Goal: Register for event/course

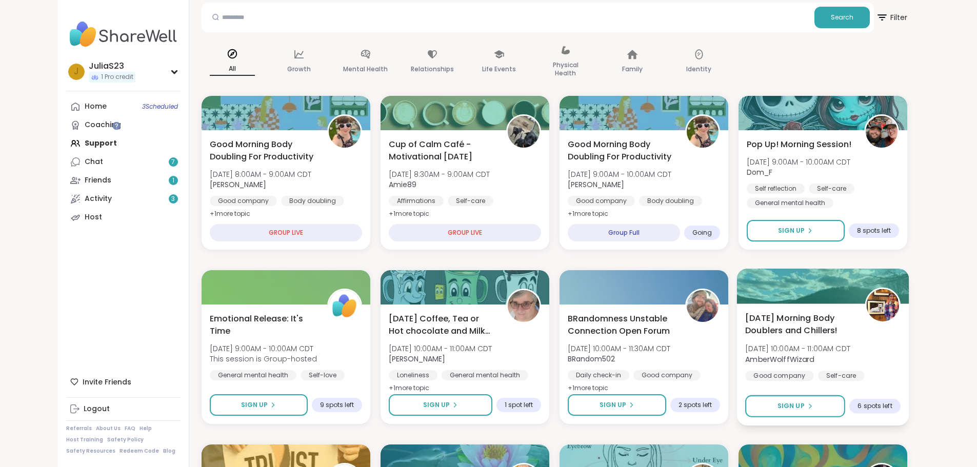
click at [854, 335] on span "[DATE] Morning Body Doublers and Chillers!" at bounding box center [799, 324] width 108 height 25
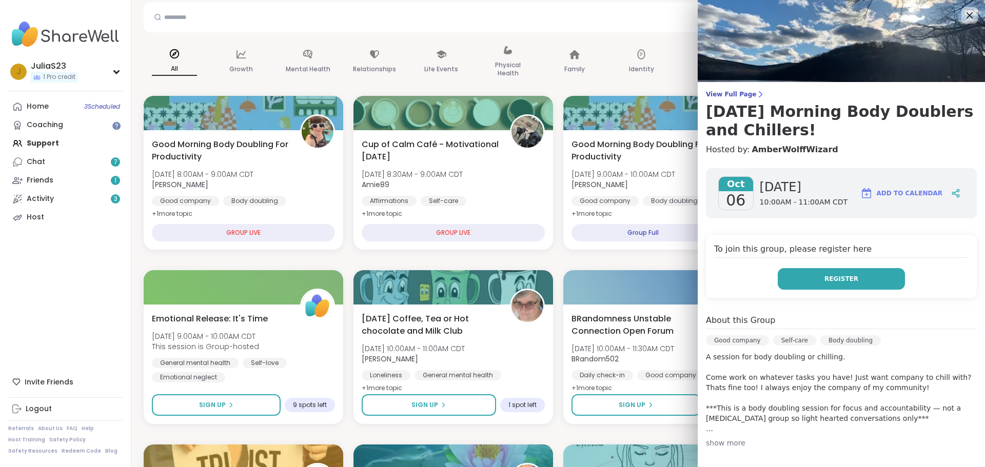
click at [868, 284] on button "Register" at bounding box center [841, 279] width 127 height 22
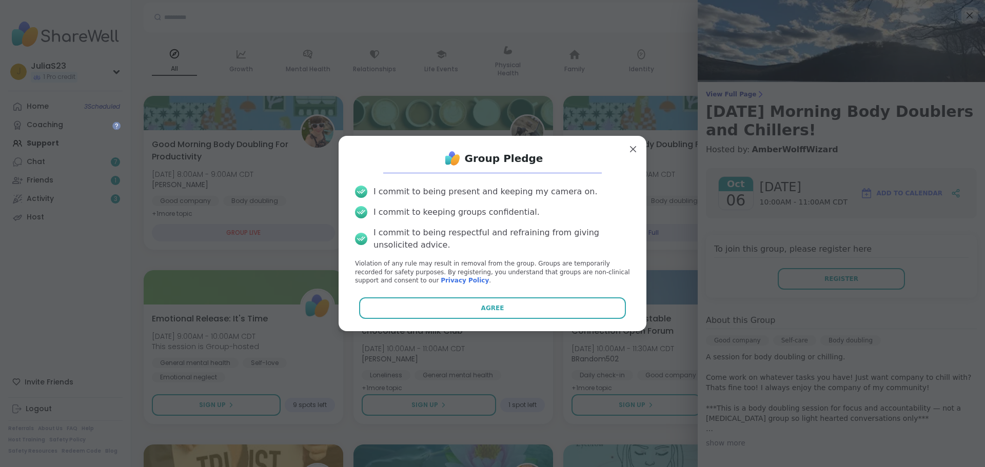
click at [526, 318] on button "Agree" at bounding box center [492, 309] width 267 height 22
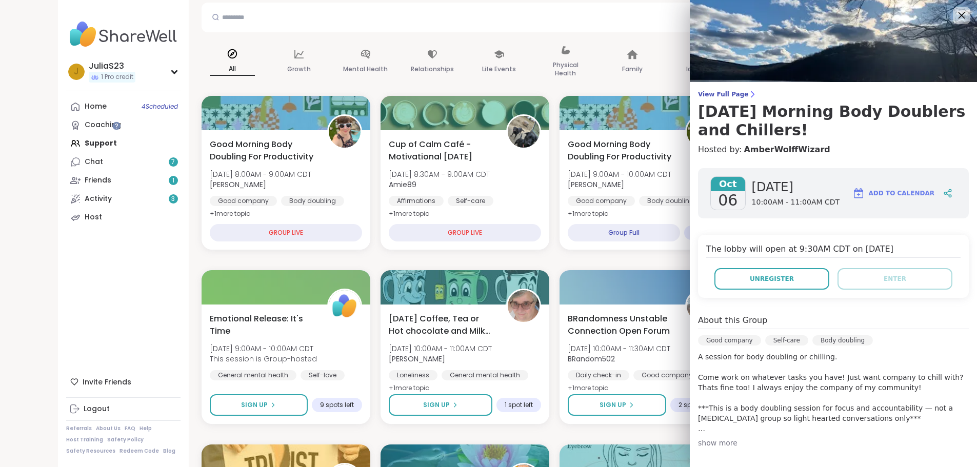
click at [957, 10] on icon at bounding box center [961, 15] width 13 height 13
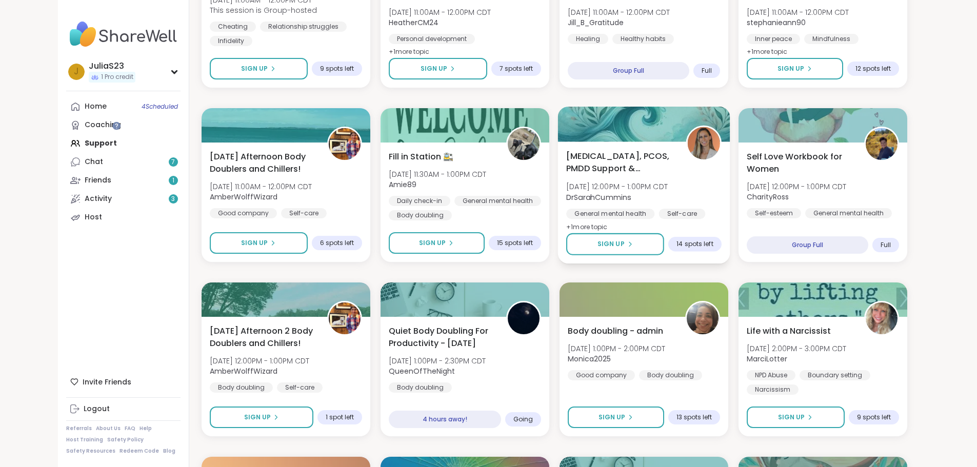
scroll to position [616, 0]
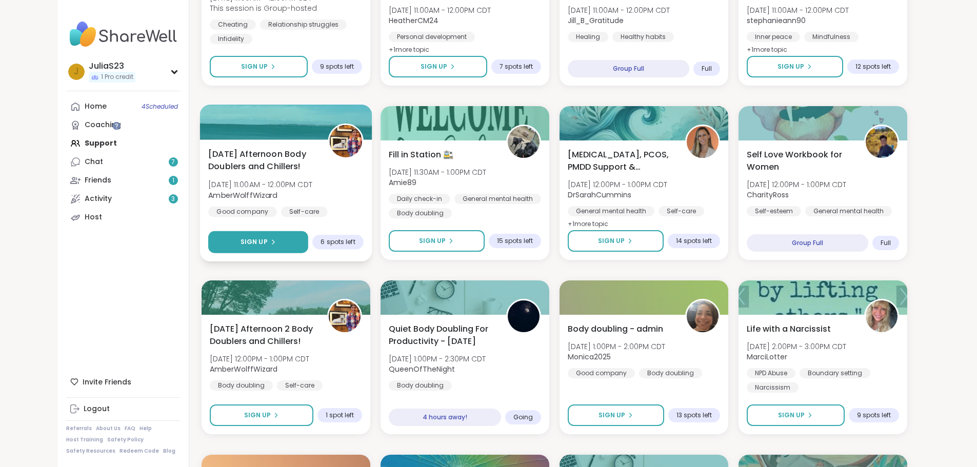
click at [269, 237] on button "Sign Up" at bounding box center [258, 242] width 100 height 22
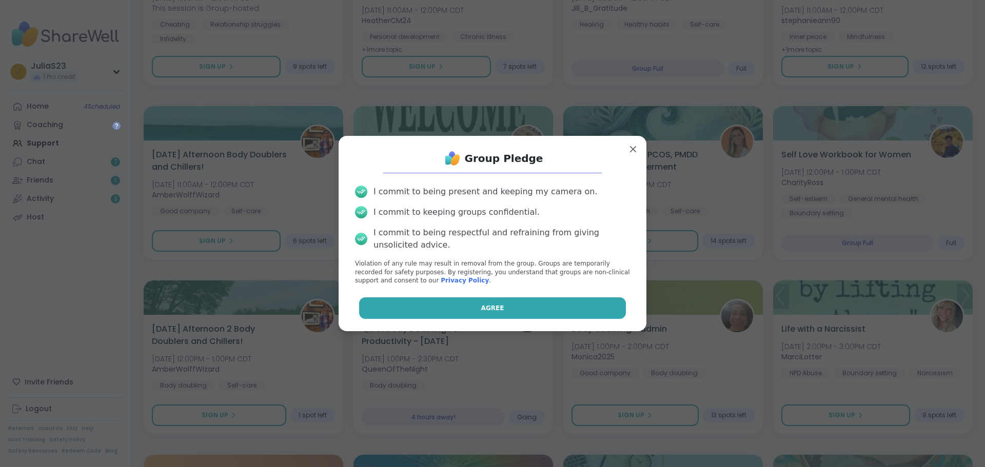
click at [462, 308] on button "Agree" at bounding box center [492, 309] width 267 height 22
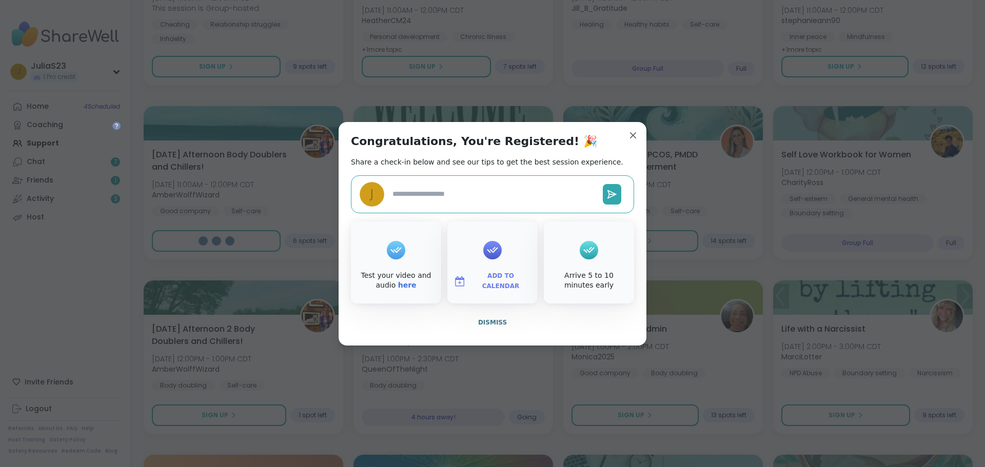
type textarea "*"
click at [496, 322] on span "Dismiss" at bounding box center [492, 322] width 29 height 7
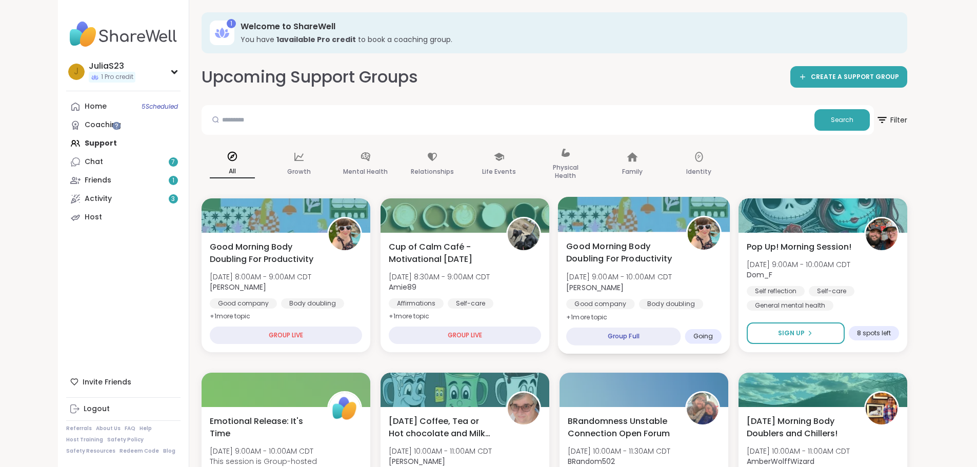
click at [720, 297] on div "Good Morning Body Doubling For Productivity Mon, Oct 06 | 9:00AM - 10:00AM CDT …" at bounding box center [643, 282] width 155 height 84
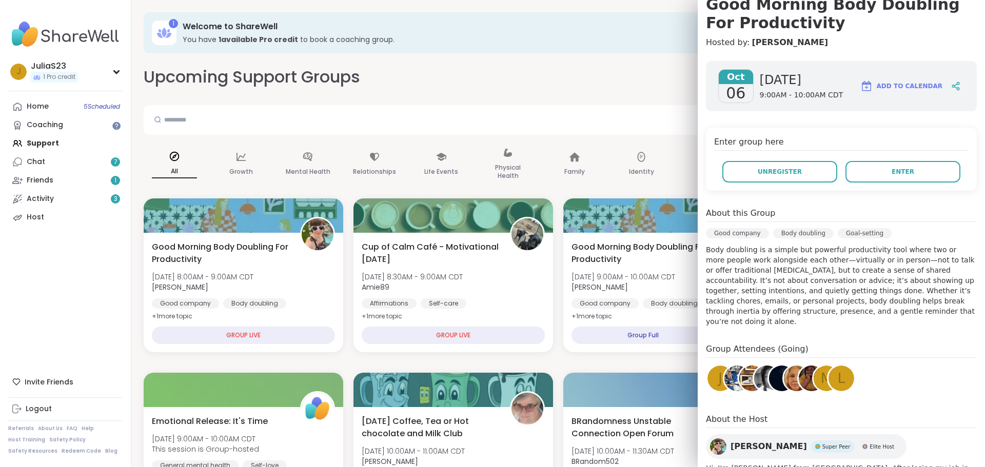
scroll to position [169, 0]
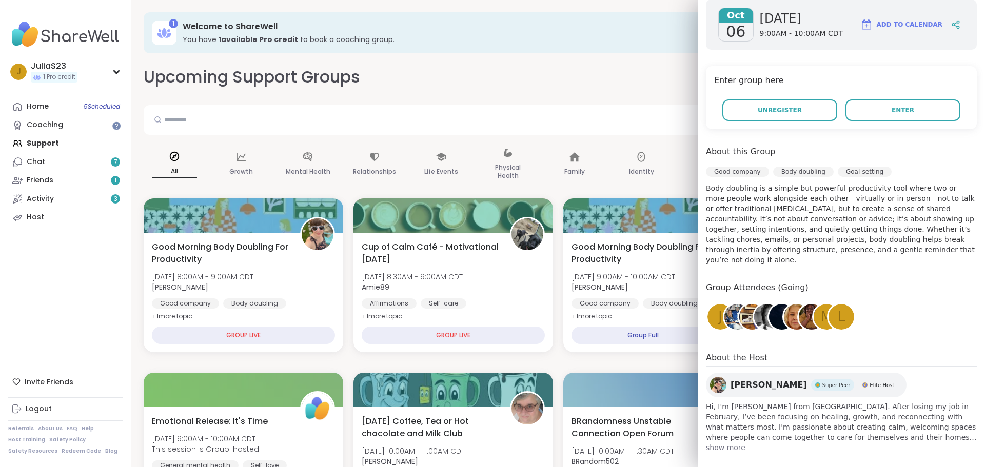
click at [742, 316] on img at bounding box center [752, 317] width 26 height 26
click at [718, 307] on span "J" at bounding box center [720, 317] width 4 height 20
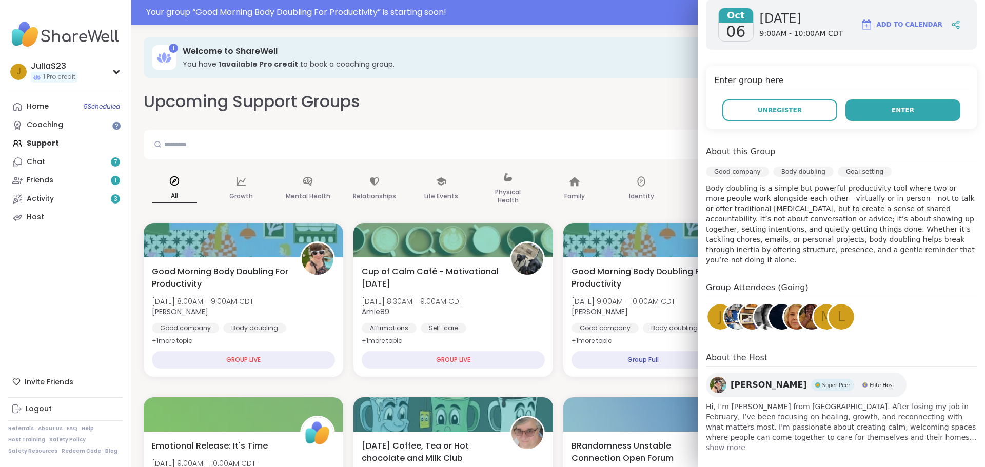
click at [899, 113] on button "Enter" at bounding box center [902, 111] width 115 height 22
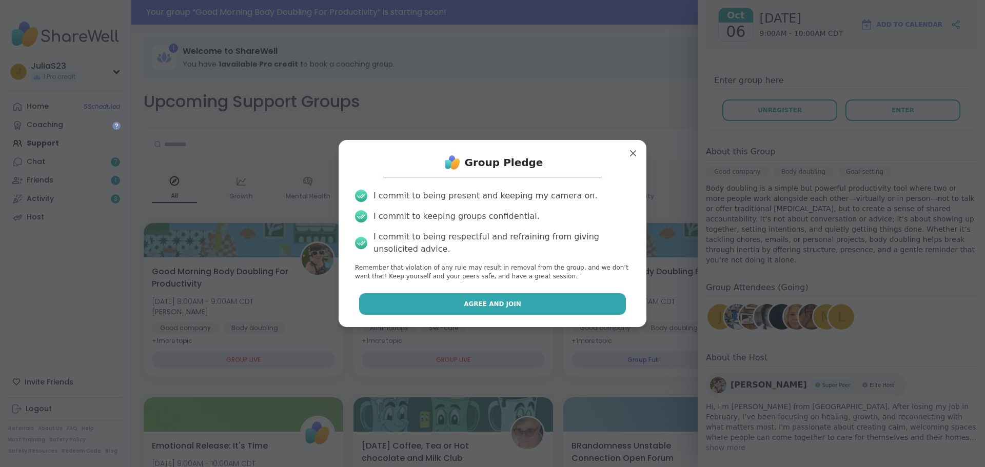
click at [599, 314] on button "Agree and Join" at bounding box center [492, 304] width 267 height 22
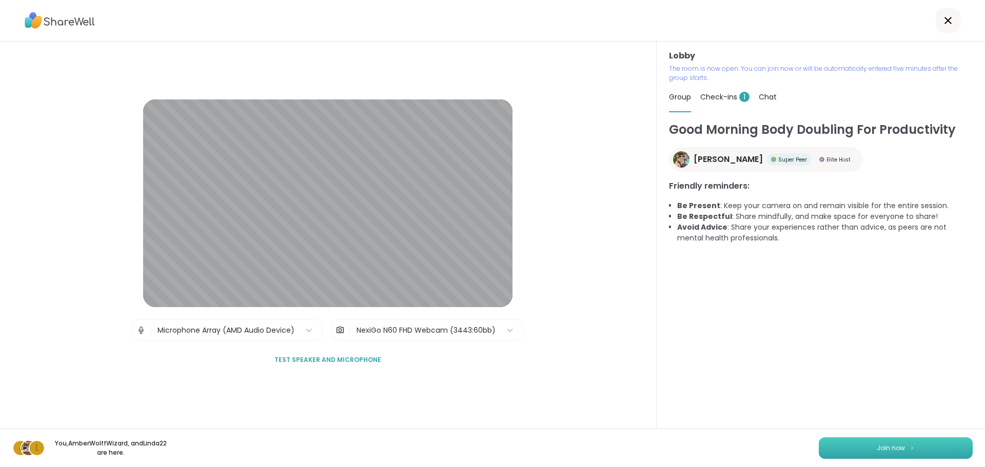
click at [909, 446] on img at bounding box center [912, 448] width 6 height 6
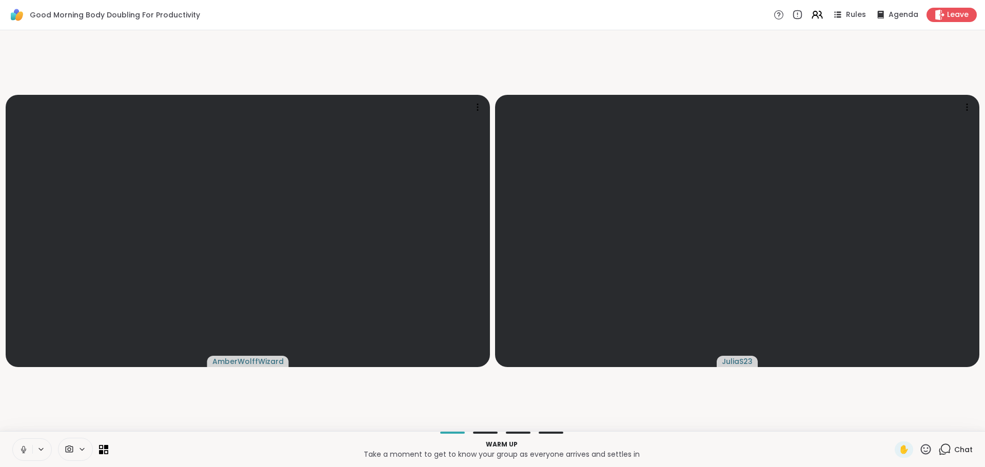
click at [30, 451] on button at bounding box center [22, 450] width 19 height 22
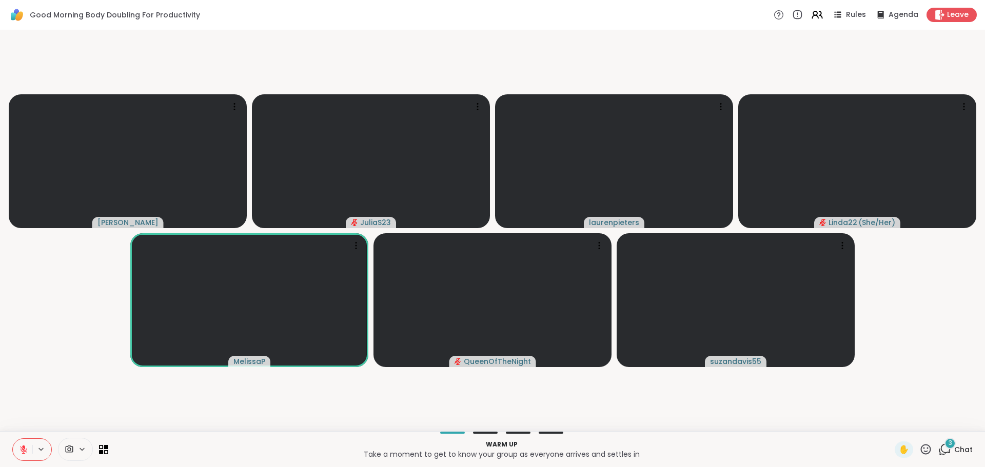
click at [954, 453] on span "Chat" at bounding box center [963, 450] width 18 height 10
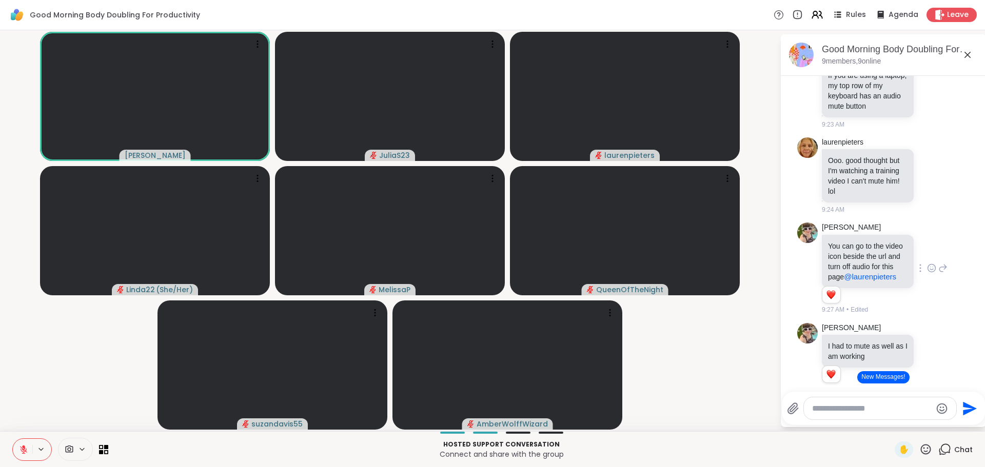
scroll to position [594, 0]
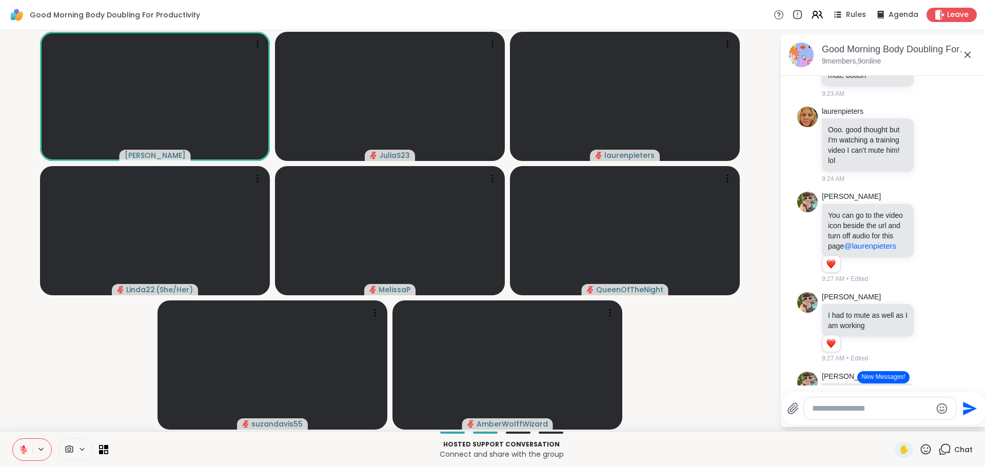
click at [80, 453] on icon at bounding box center [82, 449] width 8 height 9
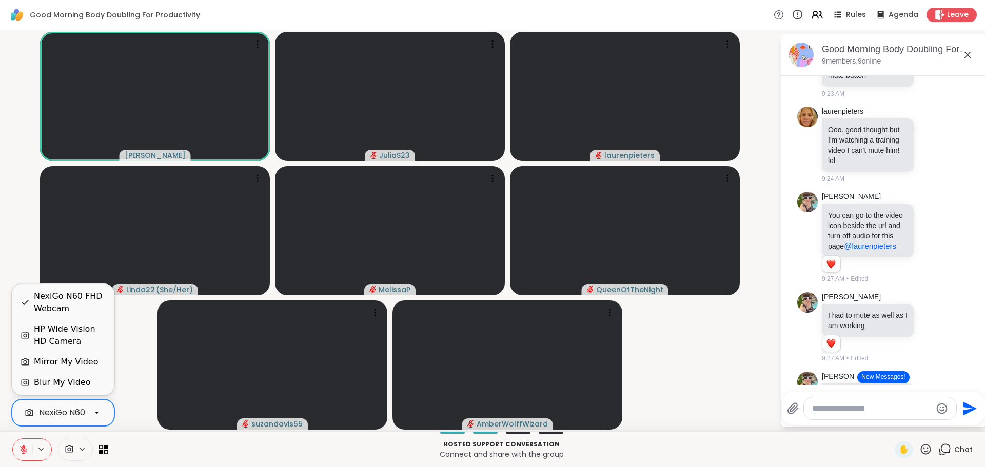
click at [92, 417] on div at bounding box center [96, 412] width 17 height 17
click at [146, 450] on p "Connect and share with the group" at bounding box center [501, 454] width 774 height 10
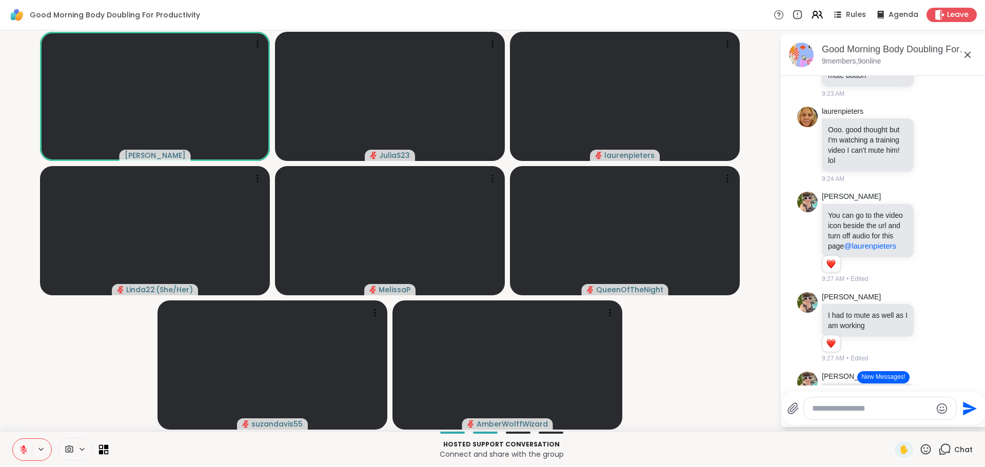
click at [104, 450] on icon at bounding box center [104, 450] width 10 height 10
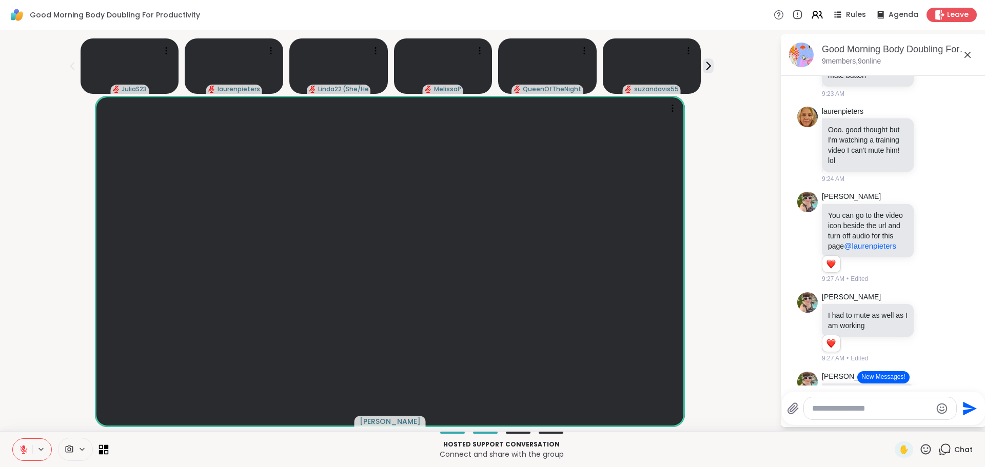
click at [104, 450] on icon at bounding box center [104, 450] width 10 height 10
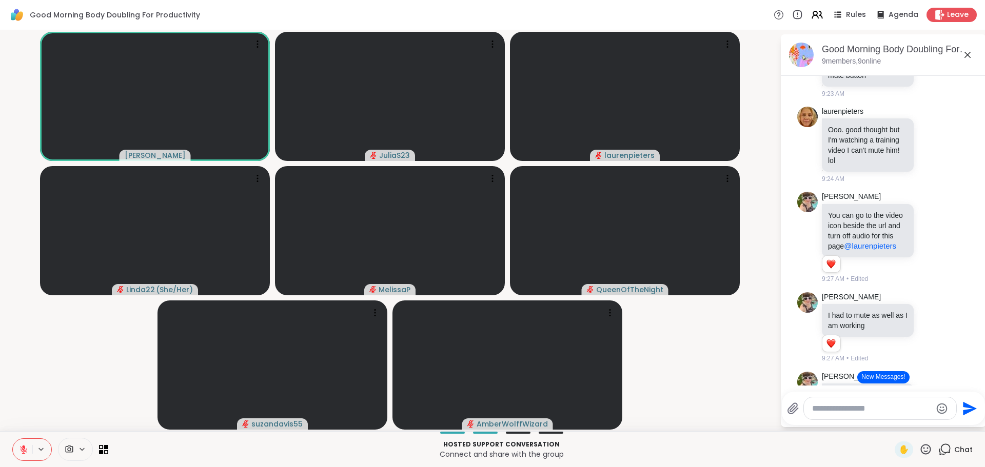
click at [46, 450] on button at bounding box center [41, 449] width 19 height 9
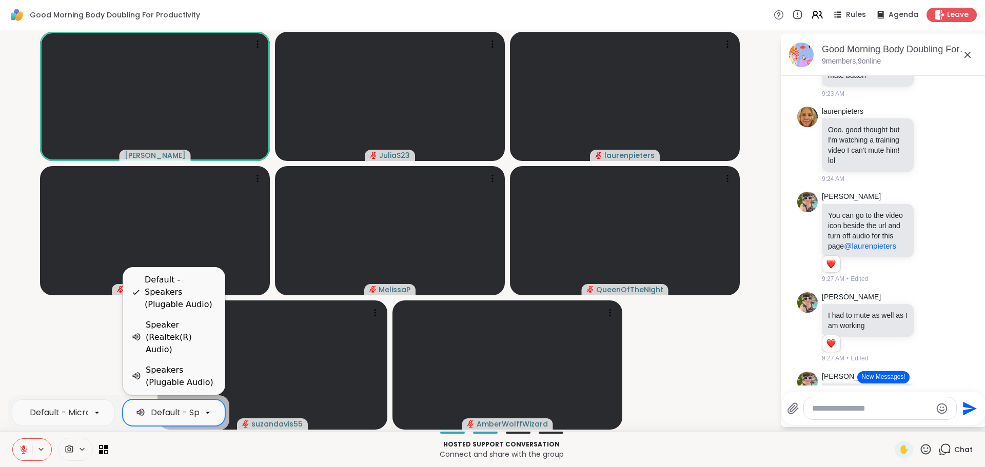
click at [212, 412] on icon at bounding box center [207, 412] width 9 height 9
click at [72, 393] on video-player-container "Adrienne_QueenOfTheDawn JuliaS23 laurenpieters Linda22 ( She/Her ) MelissaP Que…" at bounding box center [389, 230] width 767 height 393
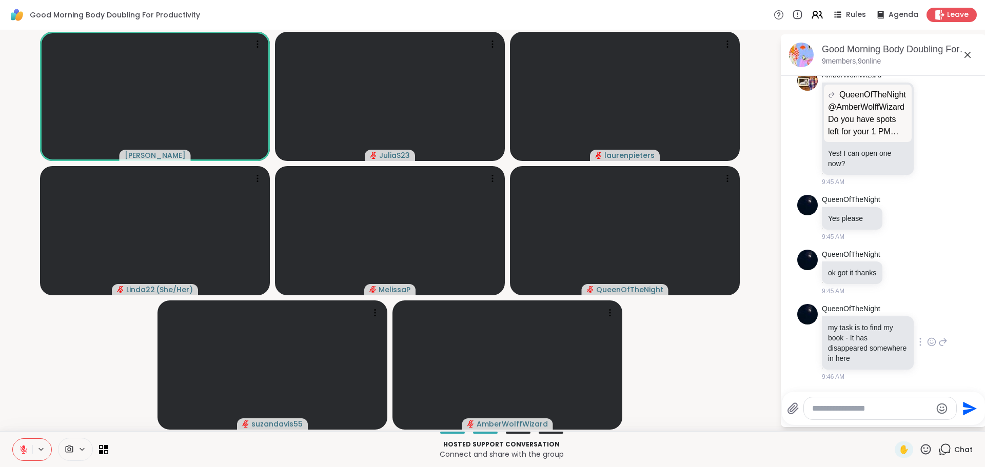
scroll to position [1425, 0]
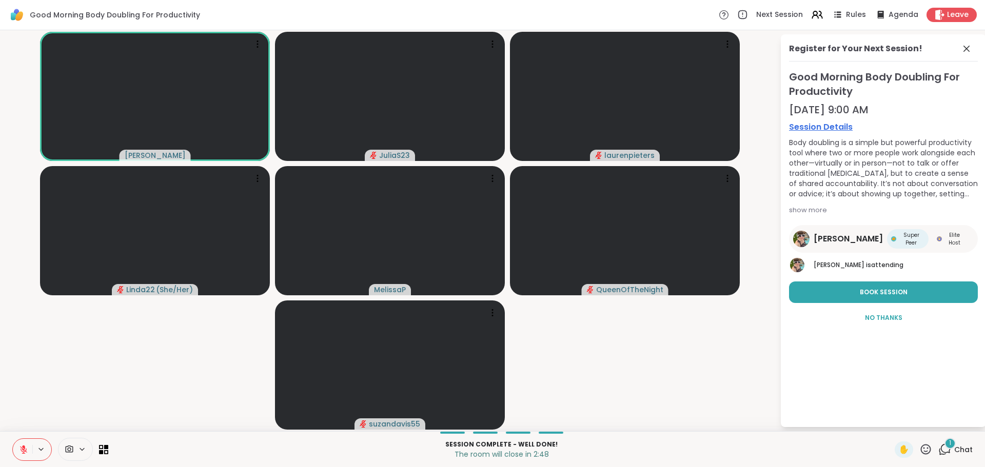
click at [864, 264] on span "[PERSON_NAME]" at bounding box center [839, 265] width 51 height 9
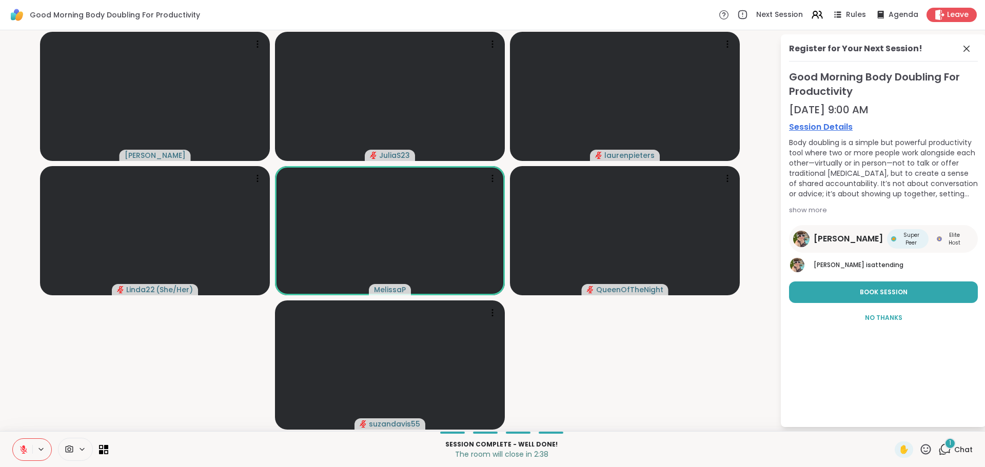
click at [938, 452] on icon at bounding box center [944, 449] width 13 height 13
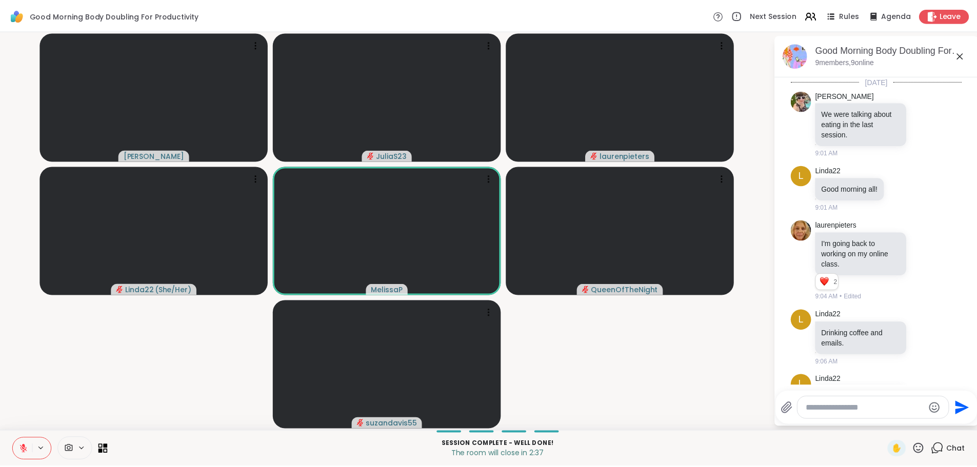
scroll to position [1540, 0]
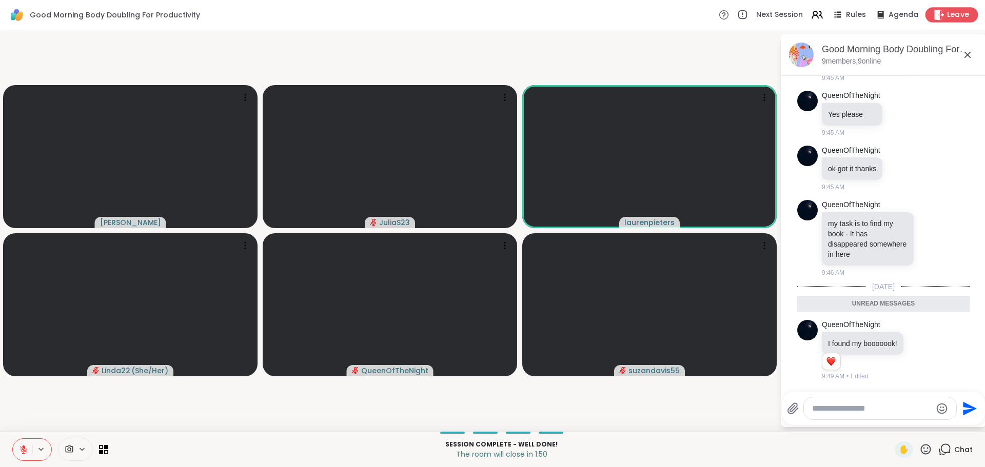
click at [949, 16] on span "Leave" at bounding box center [958, 15] width 23 height 11
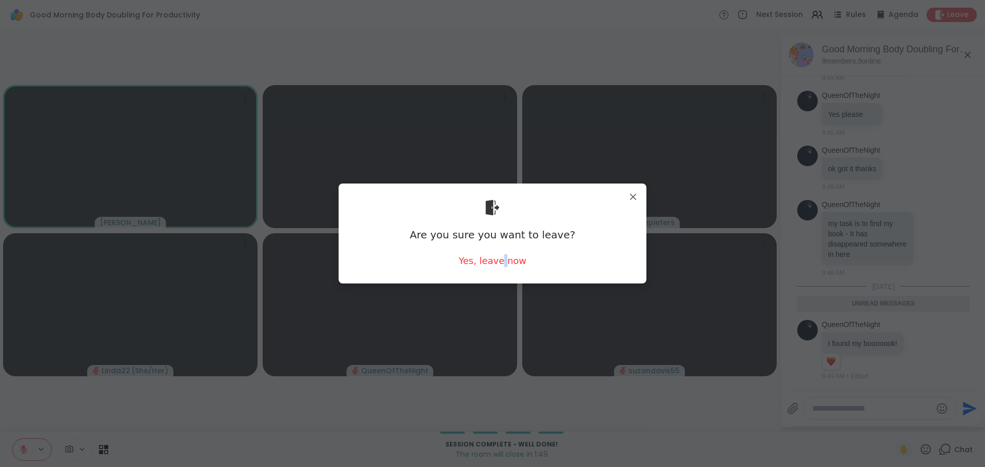
click at [499, 269] on div "Are you sure you want to leave? Yes, leave now" at bounding box center [492, 234] width 291 height 84
click at [505, 260] on div "Yes, leave now" at bounding box center [493, 260] width 68 height 13
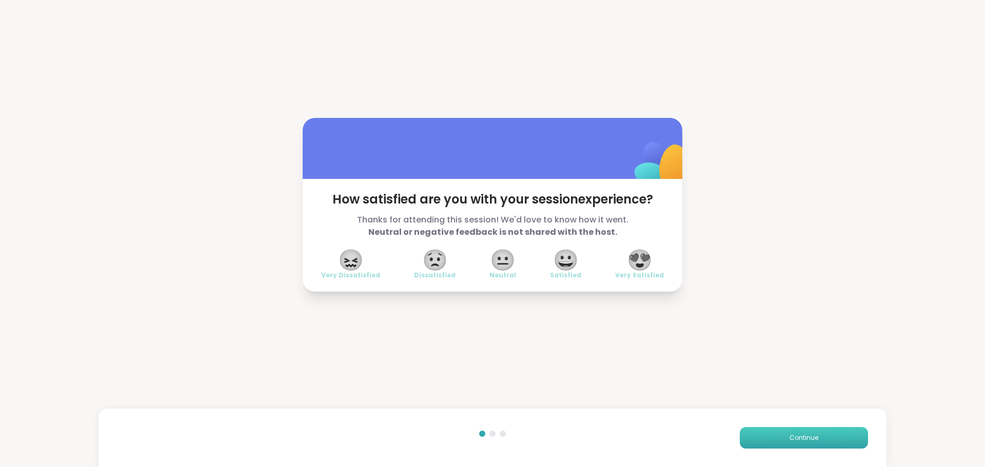
click at [777, 442] on button "Continue" at bounding box center [804, 438] width 128 height 22
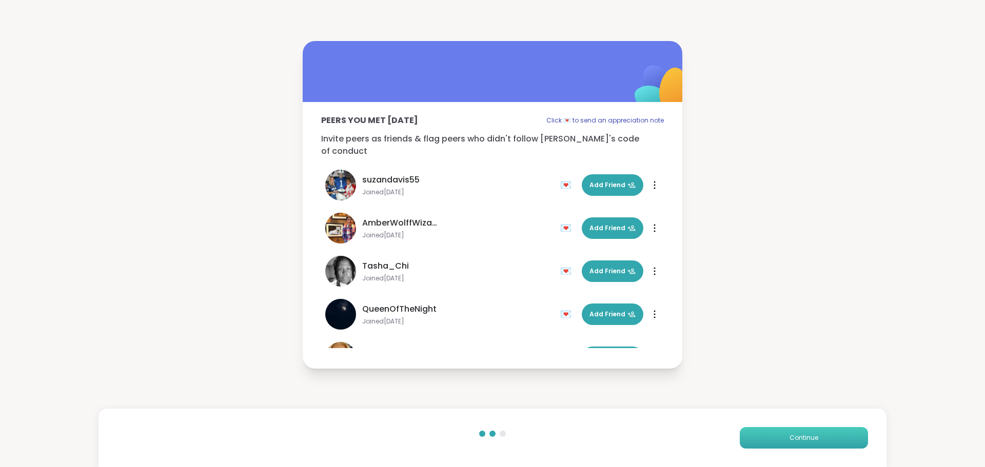
click at [850, 441] on button "Continue" at bounding box center [804, 438] width 128 height 22
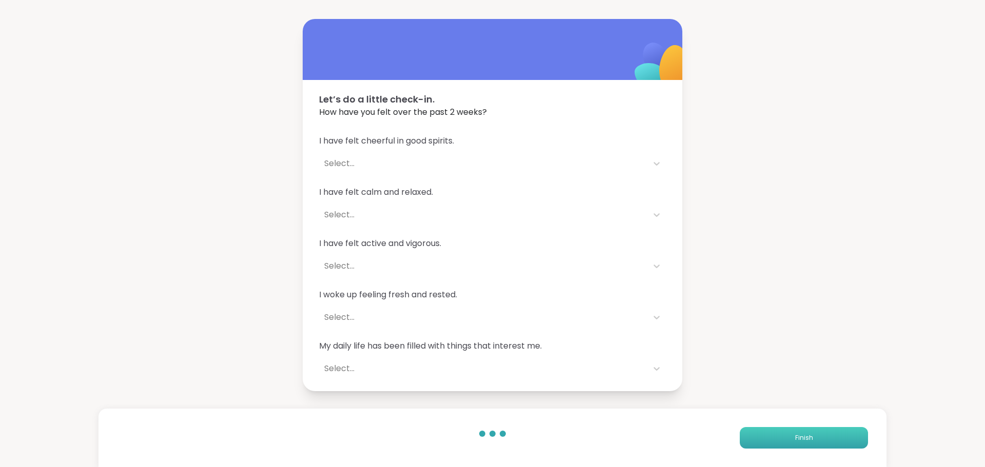
click at [848, 440] on button "Finish" at bounding box center [804, 438] width 128 height 22
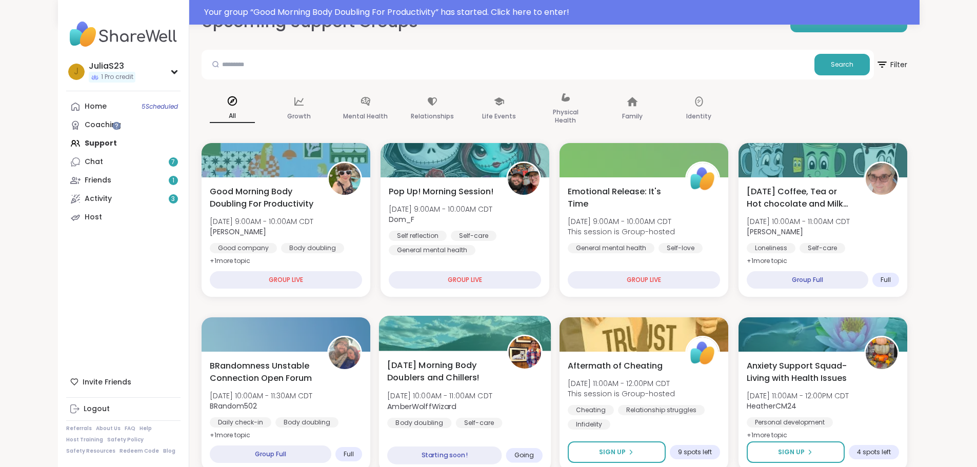
scroll to position [154, 0]
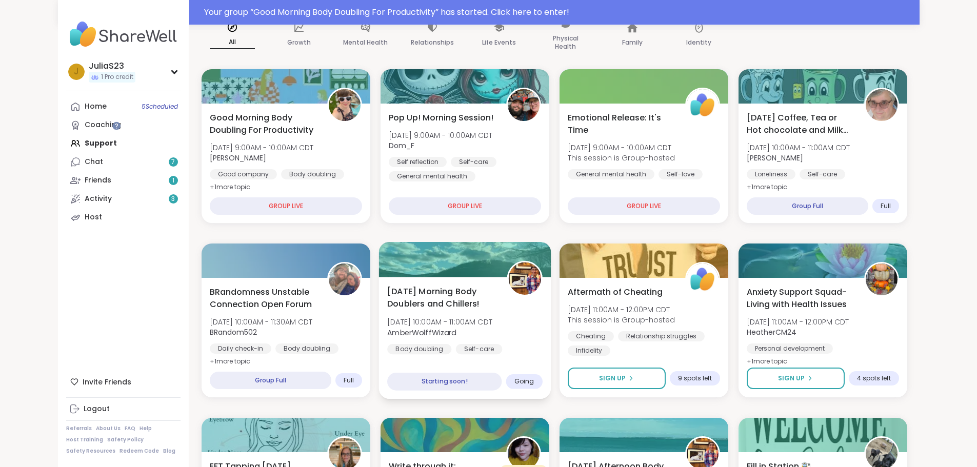
click at [520, 327] on div "Monday Morning Body Doublers and Chillers! Mon, Oct 06 | 10:00AM - 11:00AM CDT …" at bounding box center [464, 327] width 155 height 84
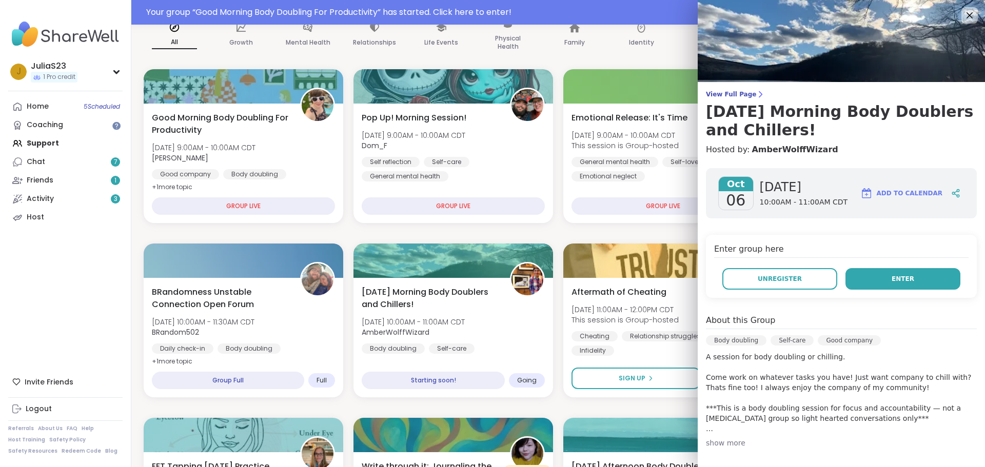
click at [881, 284] on button "Enter" at bounding box center [902, 279] width 115 height 22
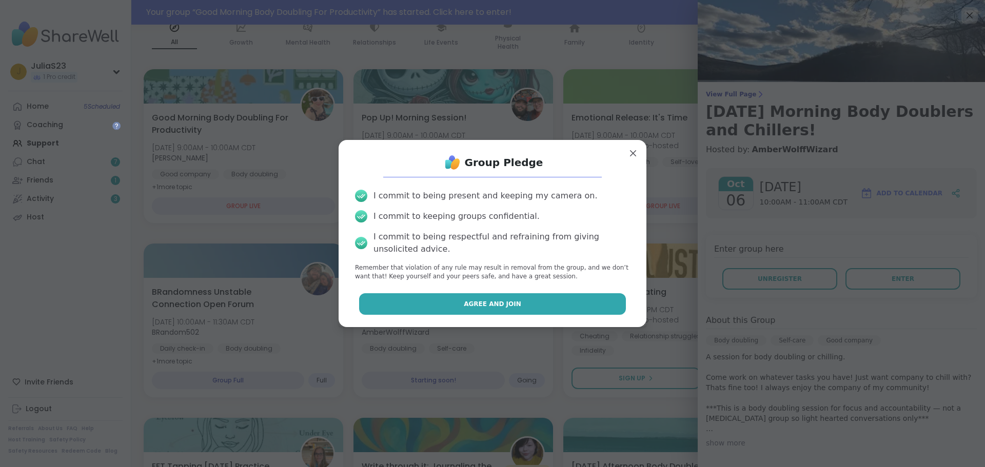
click at [500, 303] on span "Agree and Join" at bounding box center [492, 304] width 57 height 9
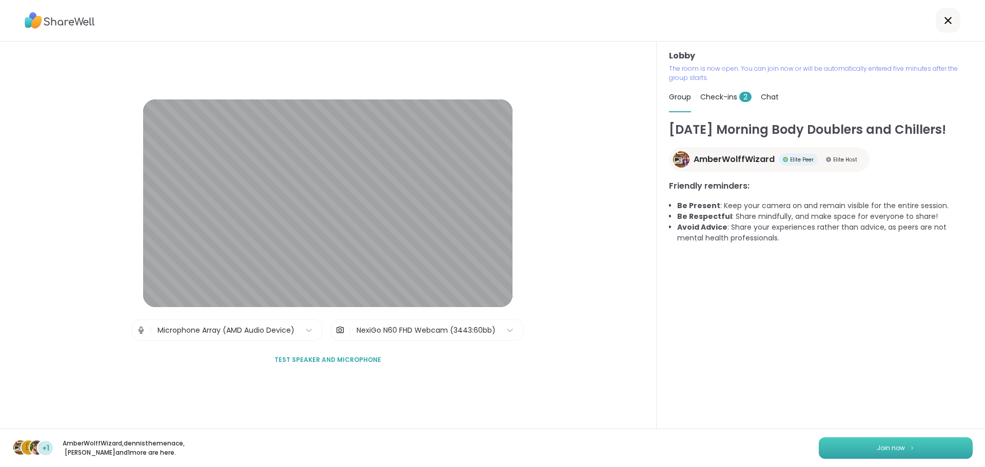
click at [893, 444] on span "Join now" at bounding box center [891, 448] width 28 height 9
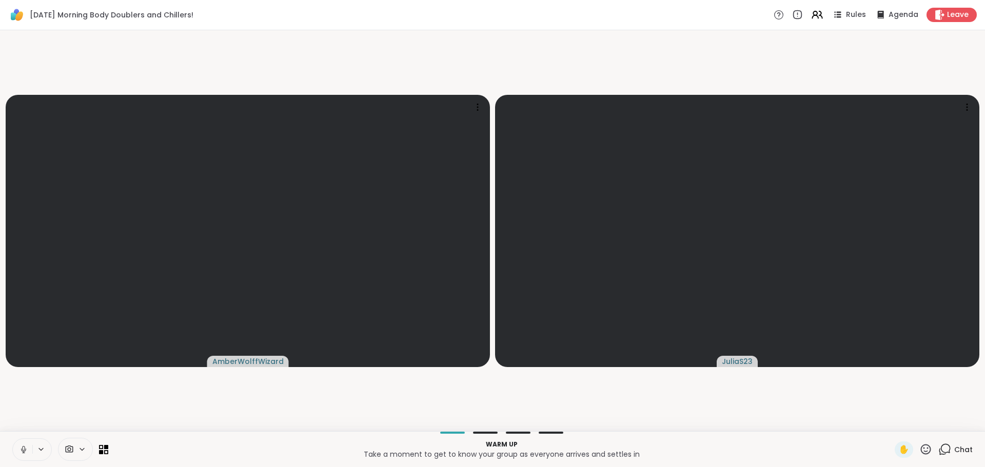
click at [42, 450] on icon at bounding box center [41, 449] width 4 height 2
click at [99, 416] on icon at bounding box center [96, 412] width 9 height 9
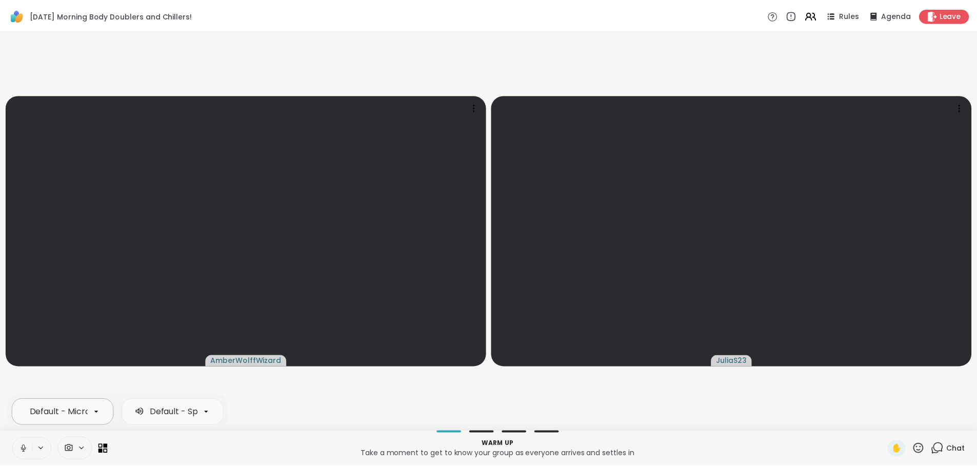
scroll to position [0, 152]
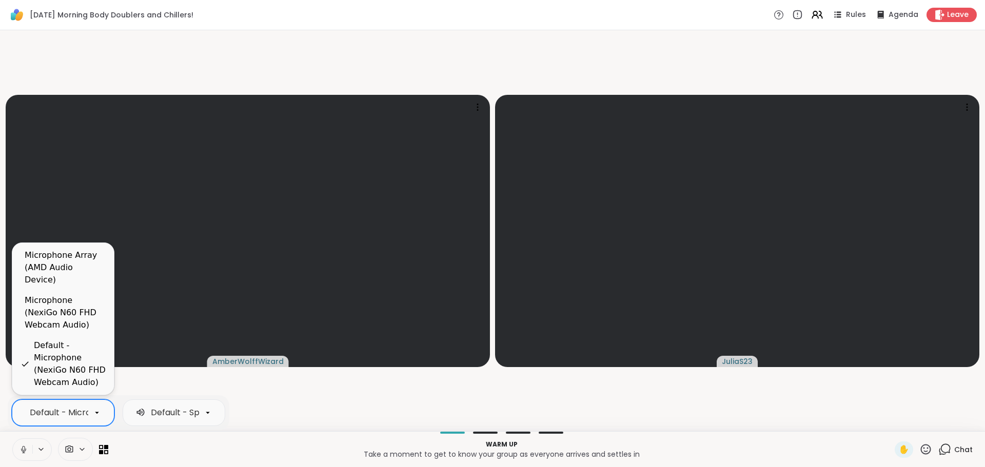
click at [169, 387] on video-player-container "AmberWolffWizard JuliaS23" at bounding box center [492, 230] width 973 height 393
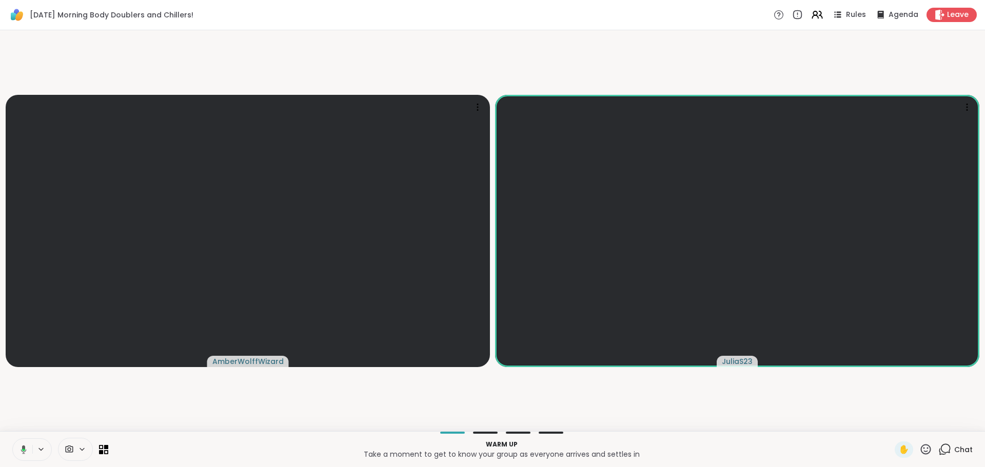
click at [28, 451] on button at bounding box center [21, 450] width 21 height 22
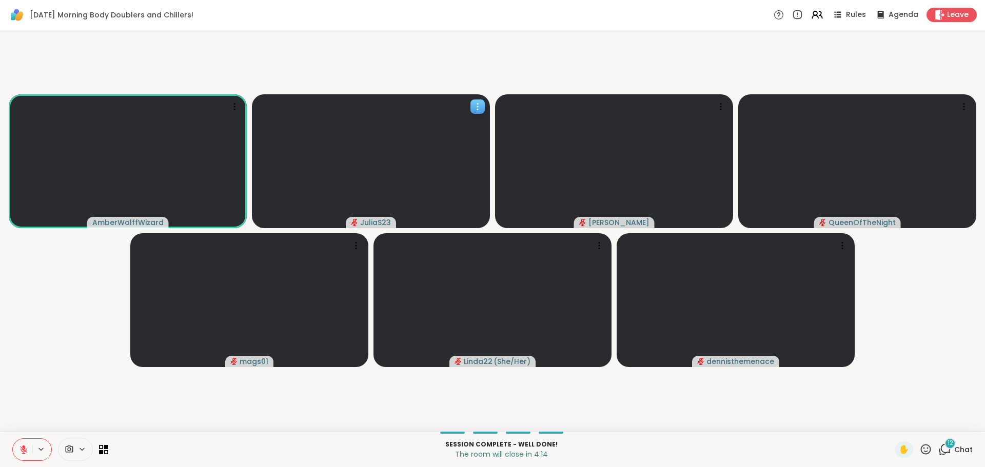
click at [434, 188] on video at bounding box center [371, 161] width 238 height 134
click at [25, 450] on icon at bounding box center [23, 449] width 9 height 9
click at [30, 452] on button at bounding box center [22, 450] width 19 height 22
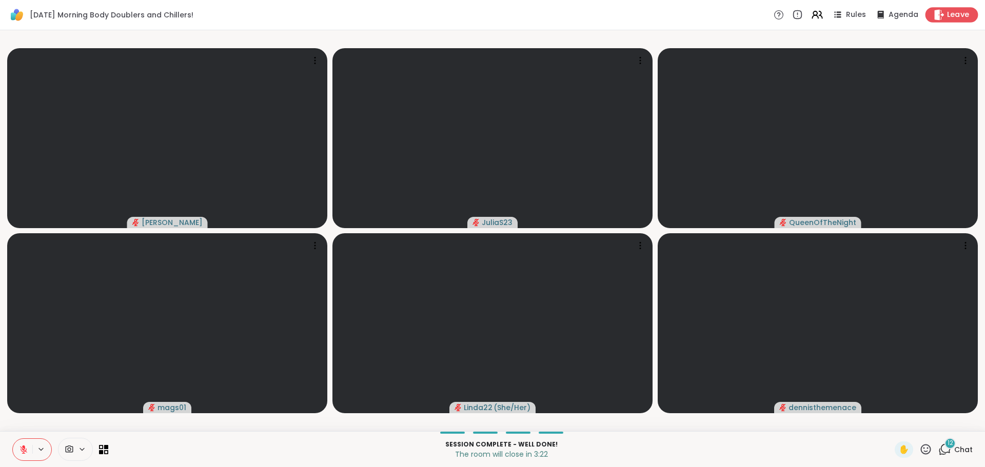
click at [954, 15] on span "Leave" at bounding box center [958, 15] width 23 height 11
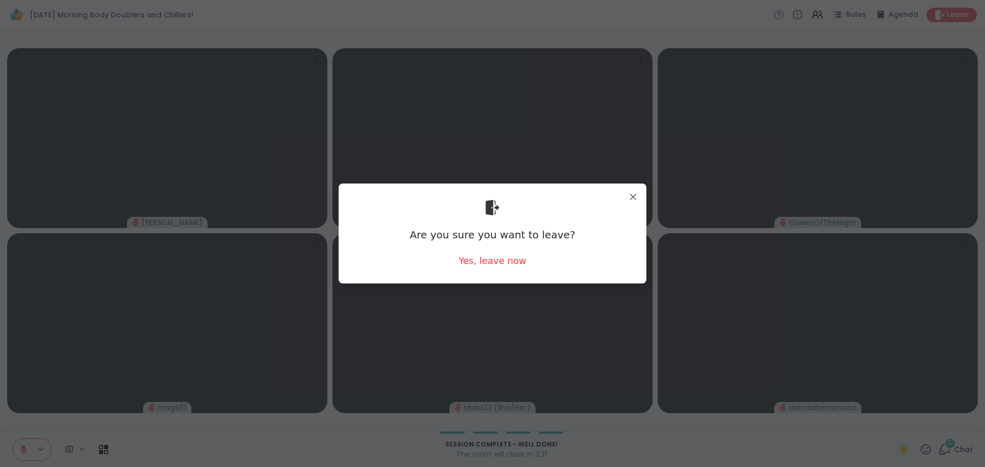
click at [510, 268] on div "Are you sure you want to leave? Yes, leave now" at bounding box center [492, 234] width 291 height 84
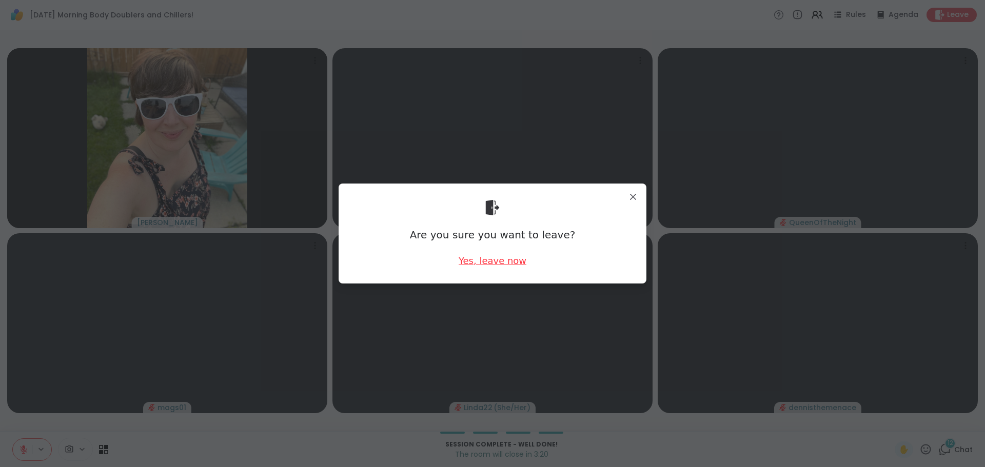
click at [509, 260] on div "Yes, leave now" at bounding box center [493, 260] width 68 height 13
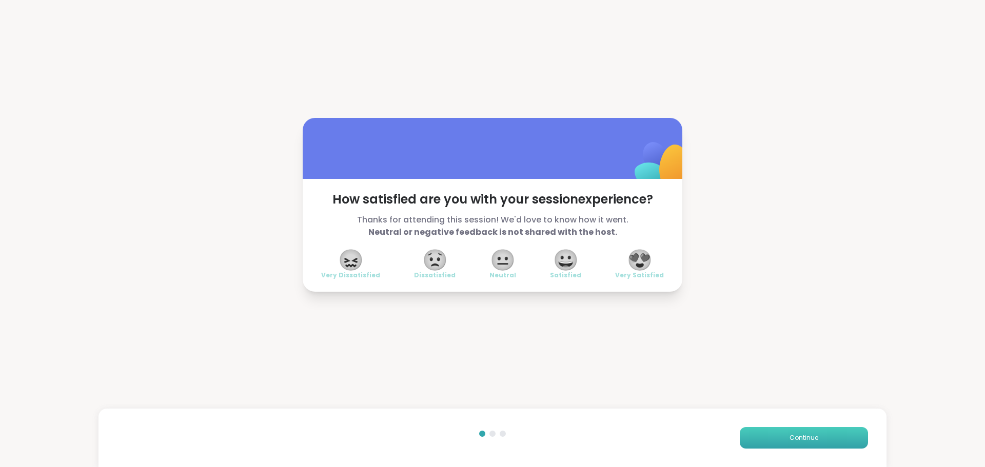
click at [793, 441] on span "Continue" at bounding box center [803, 437] width 29 height 9
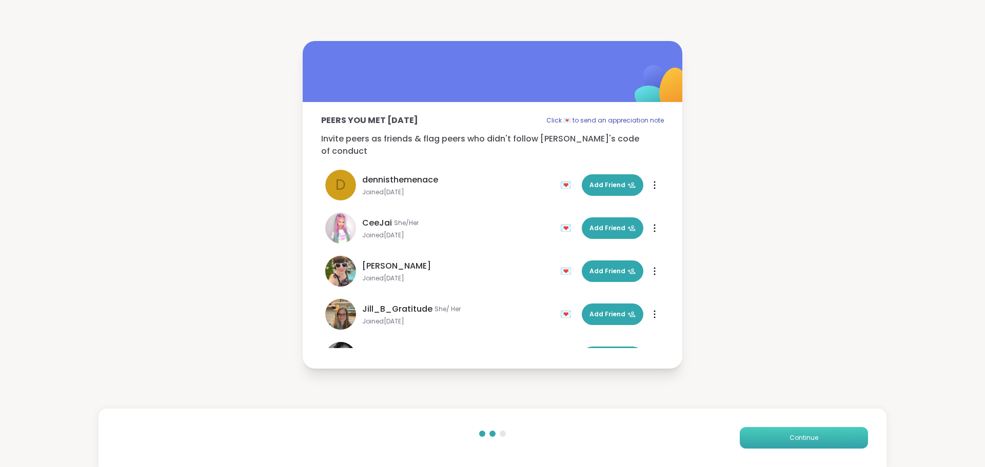
click at [790, 442] on span "Continue" at bounding box center [803, 437] width 29 height 9
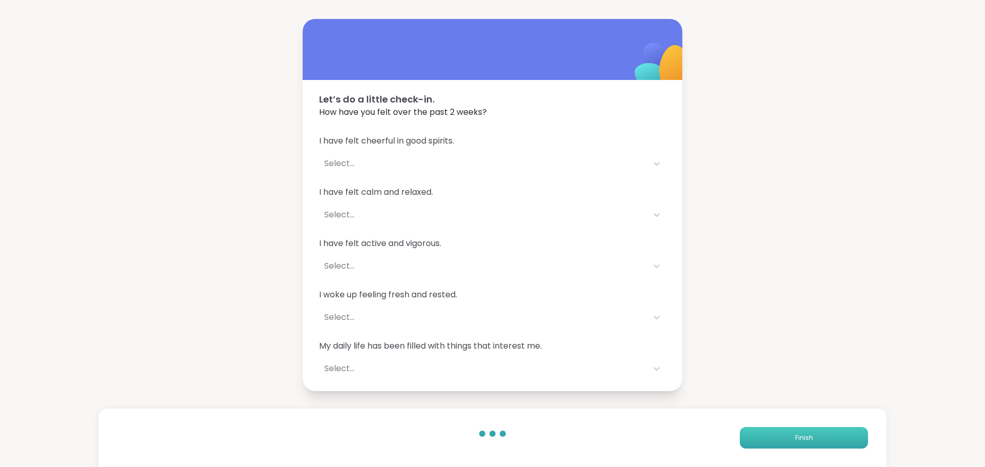
click at [795, 441] on span "Finish" at bounding box center [804, 437] width 18 height 9
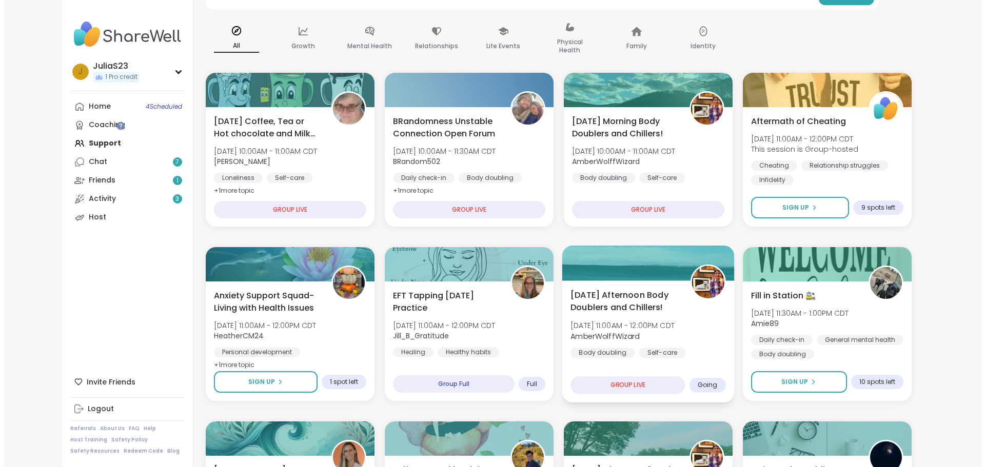
scroll to position [103, 0]
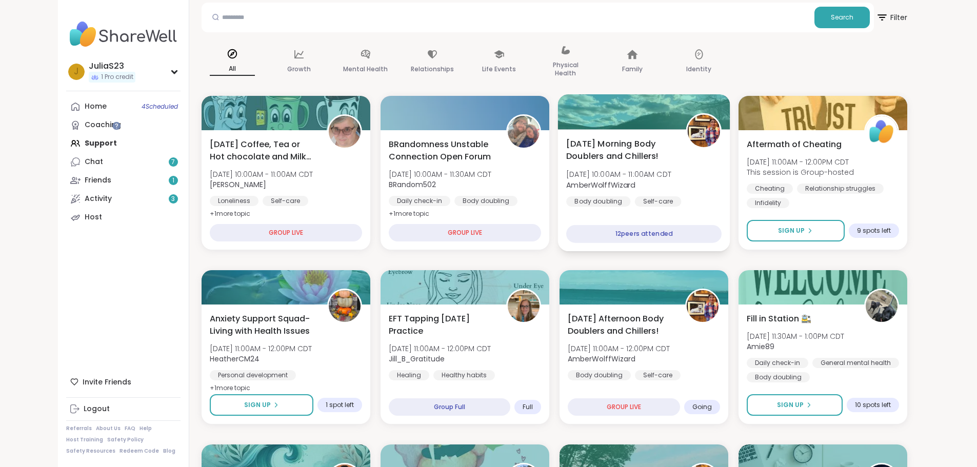
click at [695, 164] on div "Monday Morning Body Doublers and Chillers! Mon, Oct 06 | 10:00AM - 11:00AM CDT …" at bounding box center [643, 179] width 155 height 84
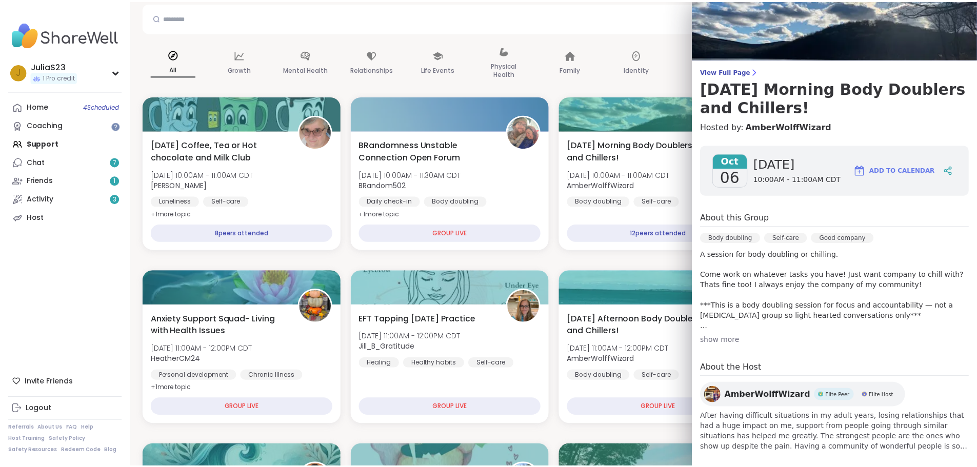
scroll to position [33, 0]
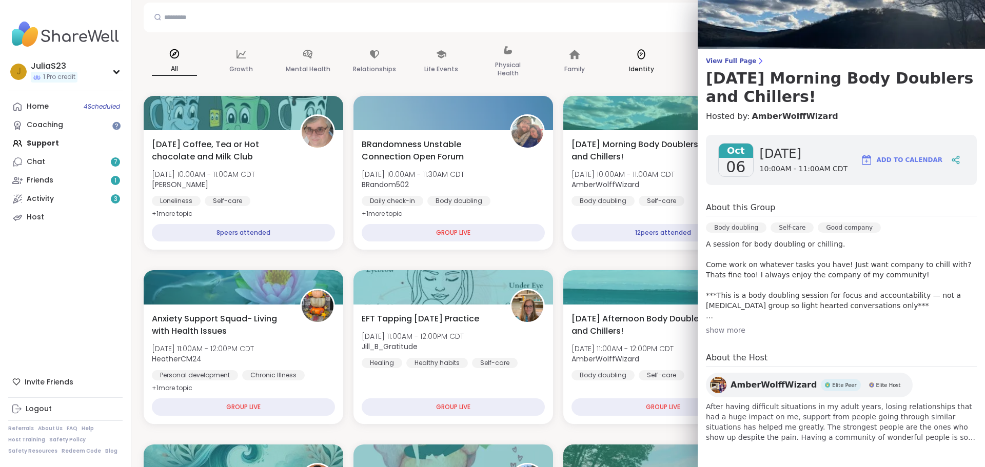
click at [649, 85] on div "Identity" at bounding box center [641, 61] width 62 height 51
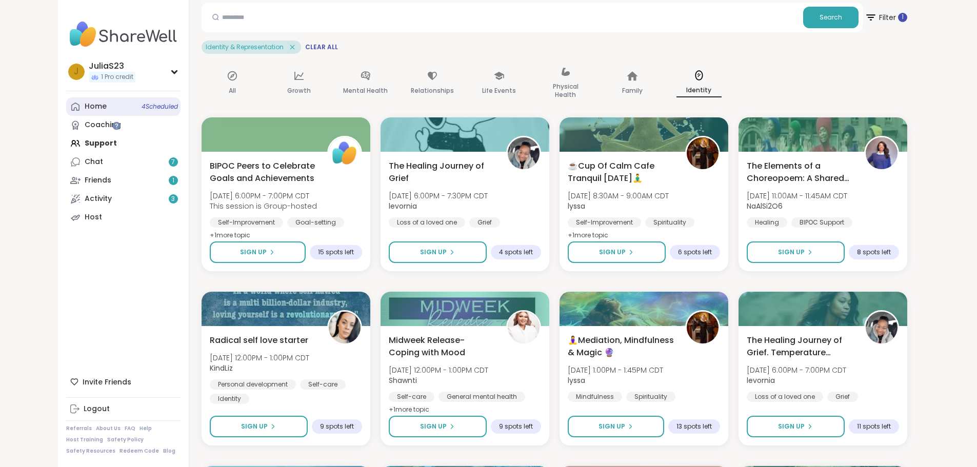
click at [66, 106] on link "Home 4 Scheduled" at bounding box center [123, 106] width 114 height 18
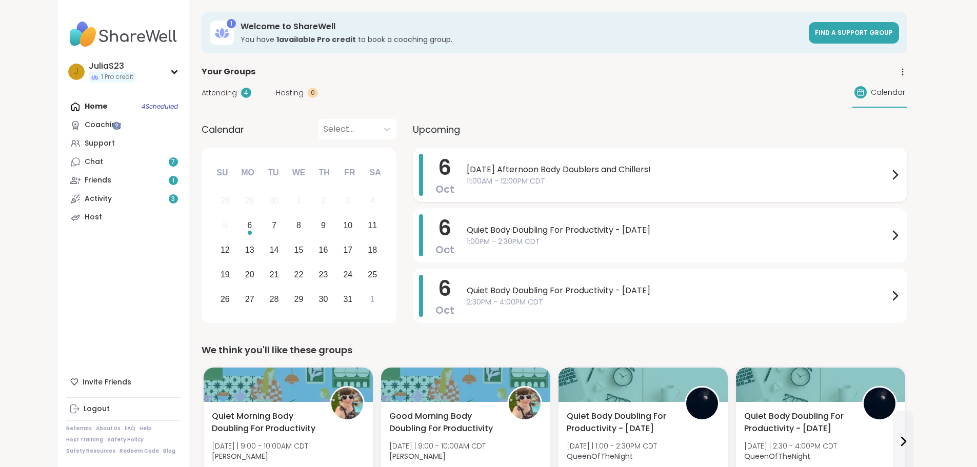
click at [581, 188] on div "Monday Afternoon Body Doublers and Chillers! 11:00AM - 12:00PM CDT" at bounding box center [684, 175] width 434 height 42
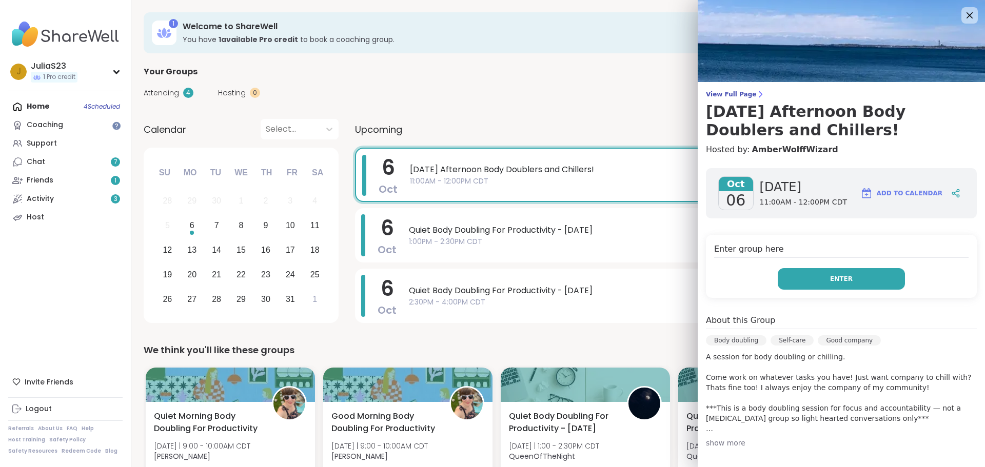
click at [859, 286] on button "Enter" at bounding box center [841, 279] width 127 height 22
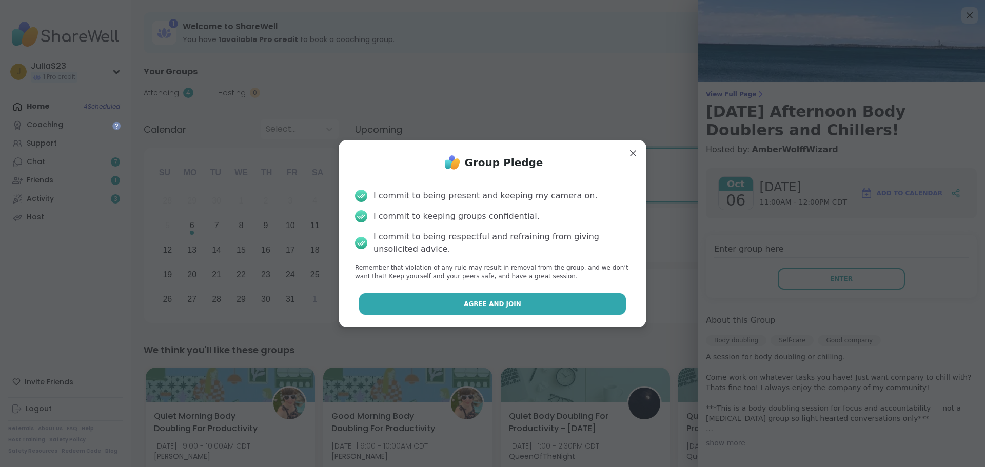
click at [503, 303] on span "Agree and Join" at bounding box center [492, 304] width 57 height 9
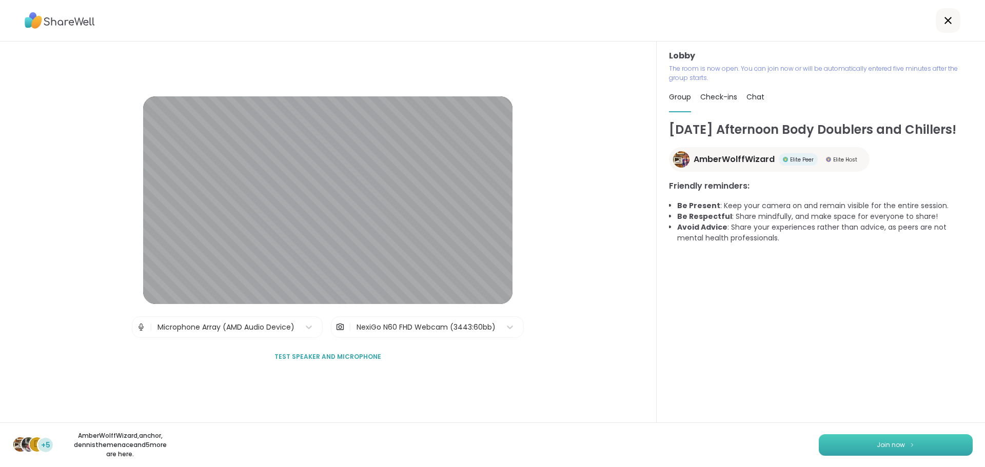
click at [924, 440] on button "Join now" at bounding box center [896, 445] width 154 height 22
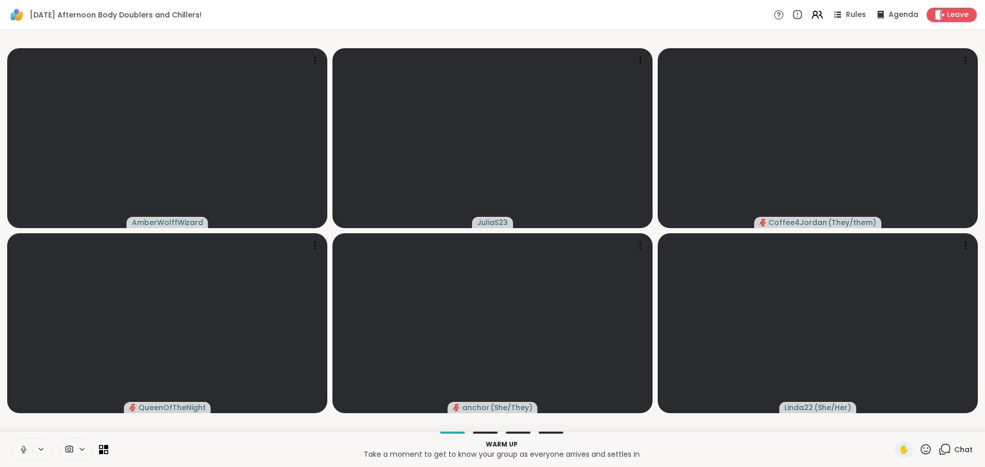
click at [25, 456] on button at bounding box center [22, 450] width 19 height 22
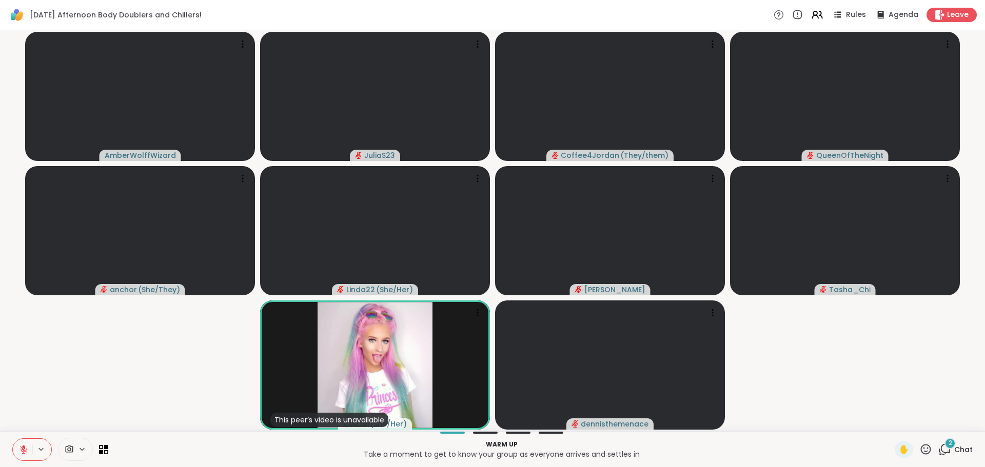
click at [946, 446] on div "2" at bounding box center [949, 443] width 11 height 11
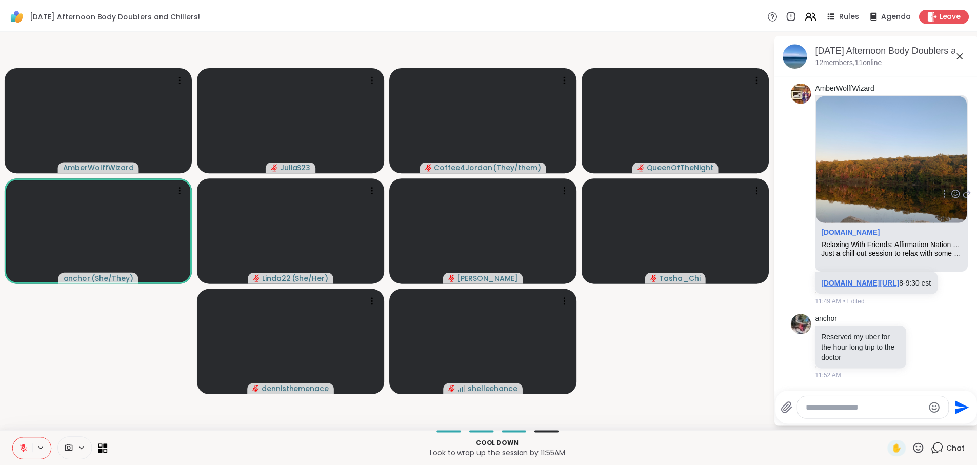
scroll to position [1949, 0]
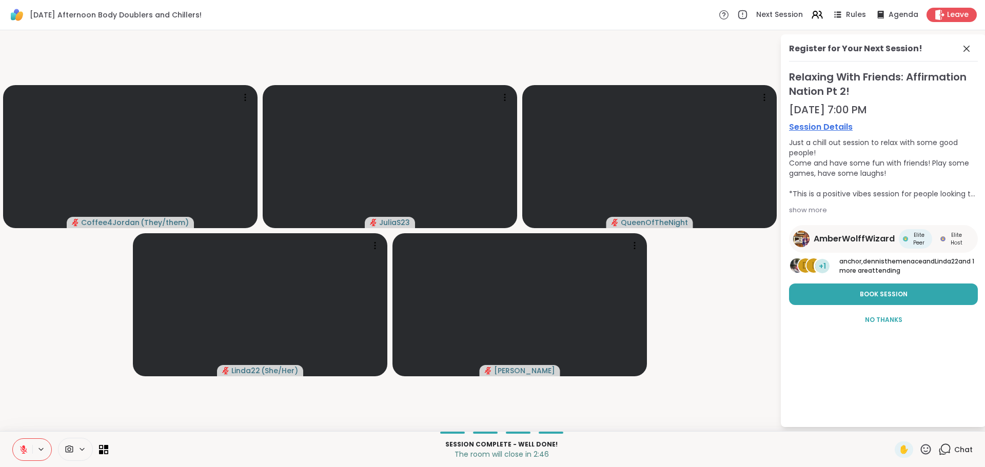
click at [806, 207] on div "show more" at bounding box center [883, 210] width 189 height 10
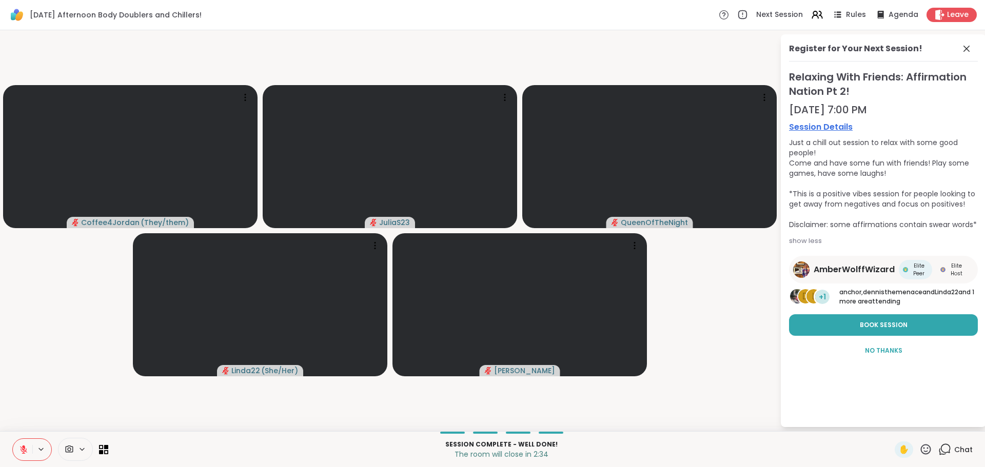
click at [969, 48] on icon at bounding box center [966, 49] width 12 height 12
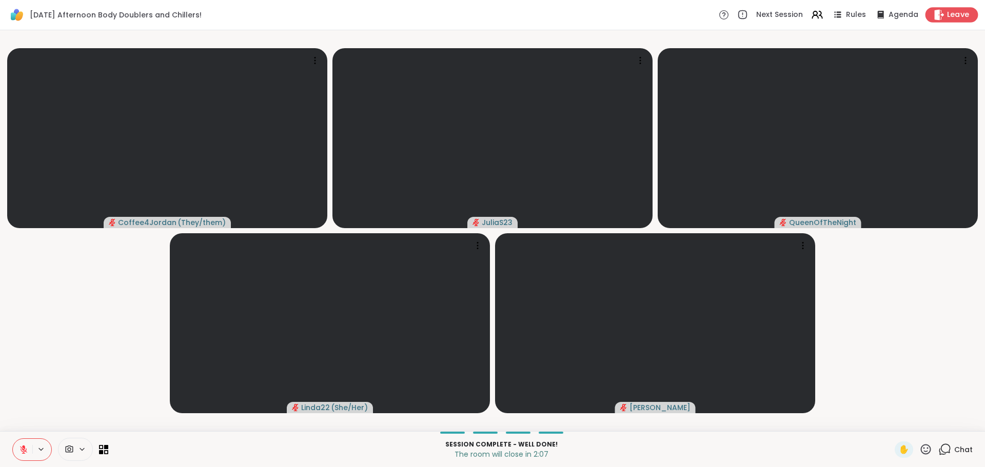
click at [935, 17] on icon at bounding box center [940, 14] width 10 height 11
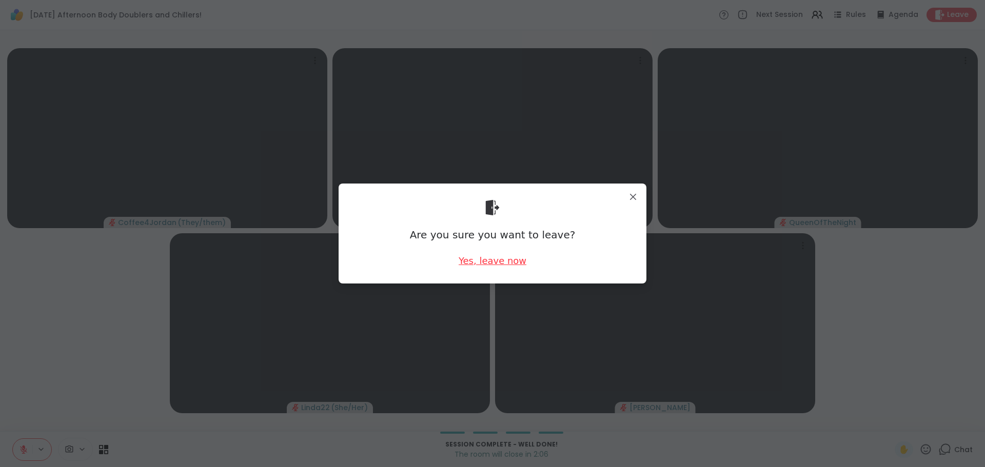
click at [492, 265] on div "Yes, leave now" at bounding box center [493, 260] width 68 height 13
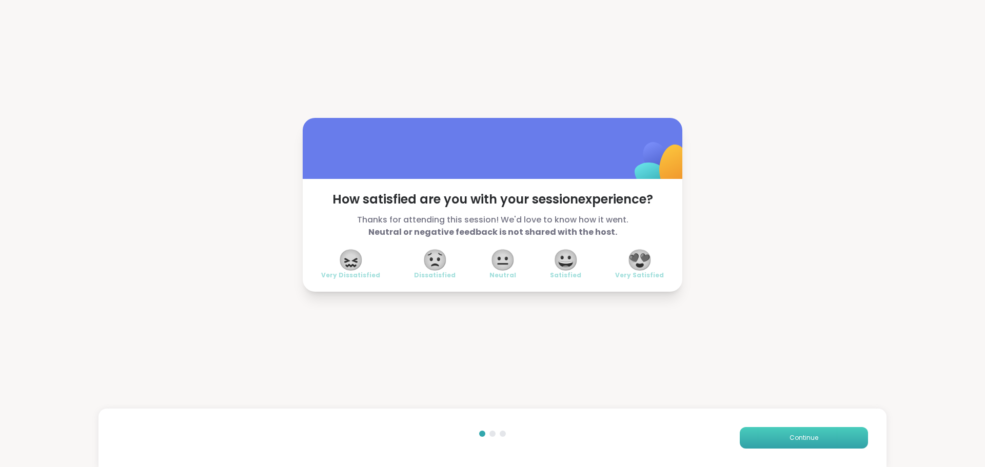
click at [790, 443] on button "Continue" at bounding box center [804, 438] width 128 height 22
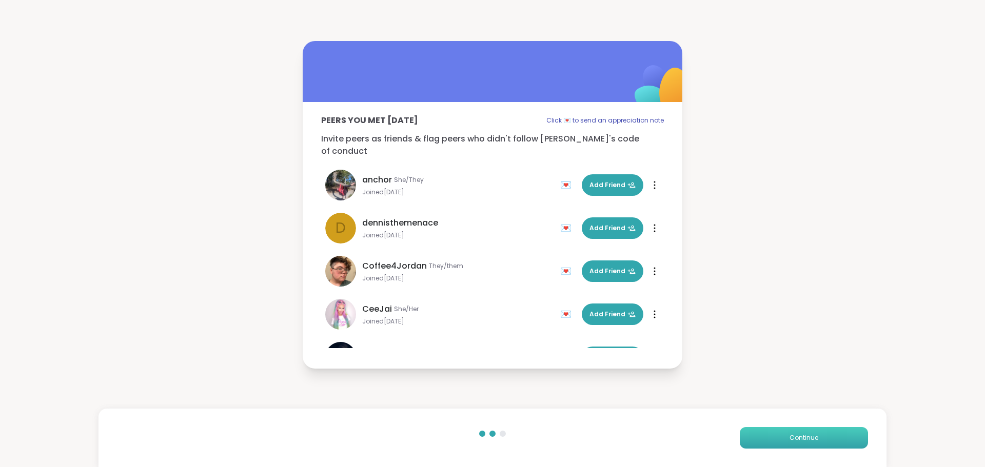
click at [790, 442] on span "Continue" at bounding box center [803, 437] width 29 height 9
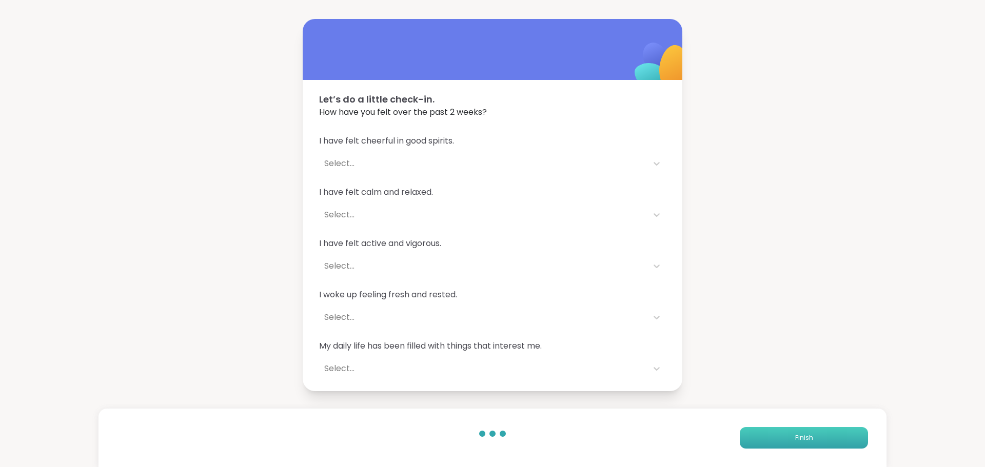
click at [795, 441] on span "Finish" at bounding box center [804, 437] width 18 height 9
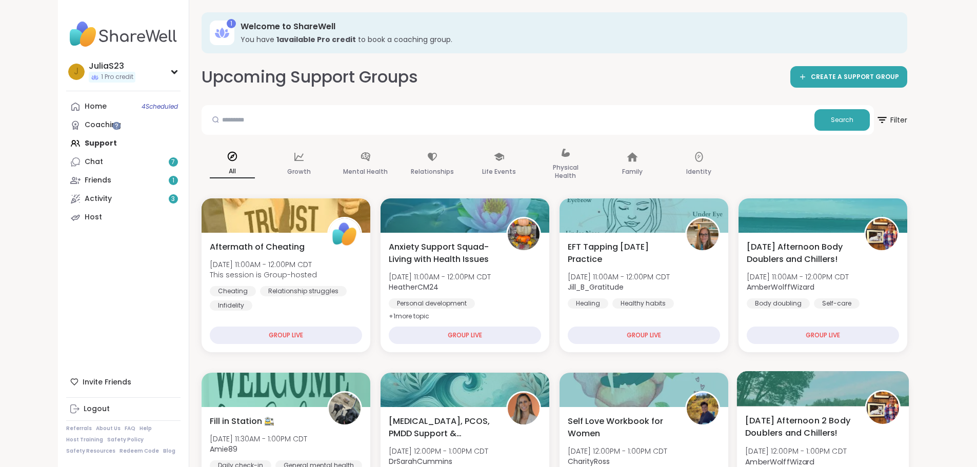
click at [854, 427] on span "Monday Afternoon 2 Body Doublers and Chillers!" at bounding box center [799, 426] width 108 height 25
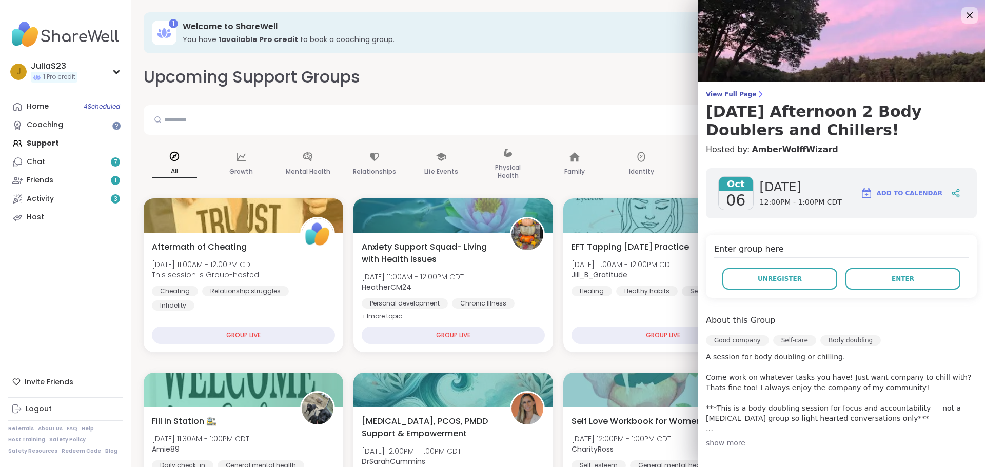
click at [706, 431] on p "A session for body doubling or chilling. Come work on whatever tasks you have! …" at bounding box center [841, 393] width 271 height 82
click at [726, 441] on div "show more" at bounding box center [841, 443] width 271 height 10
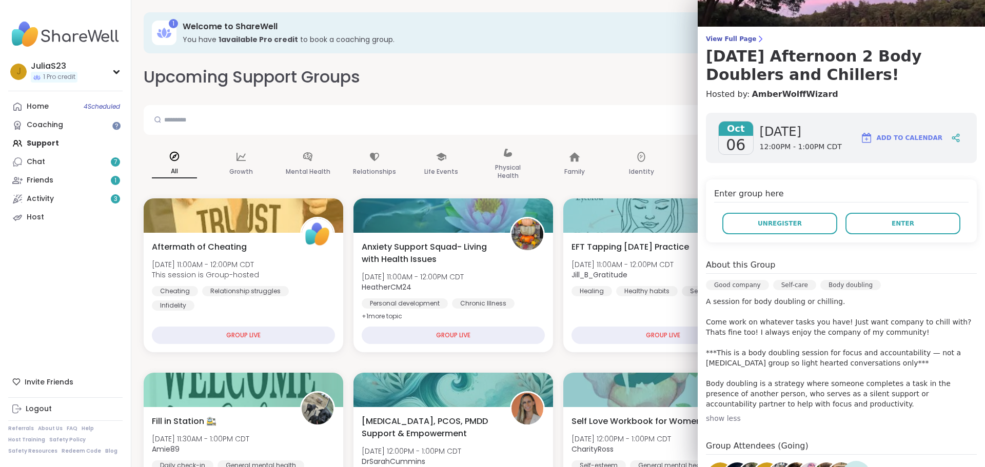
scroll to position [154, 0]
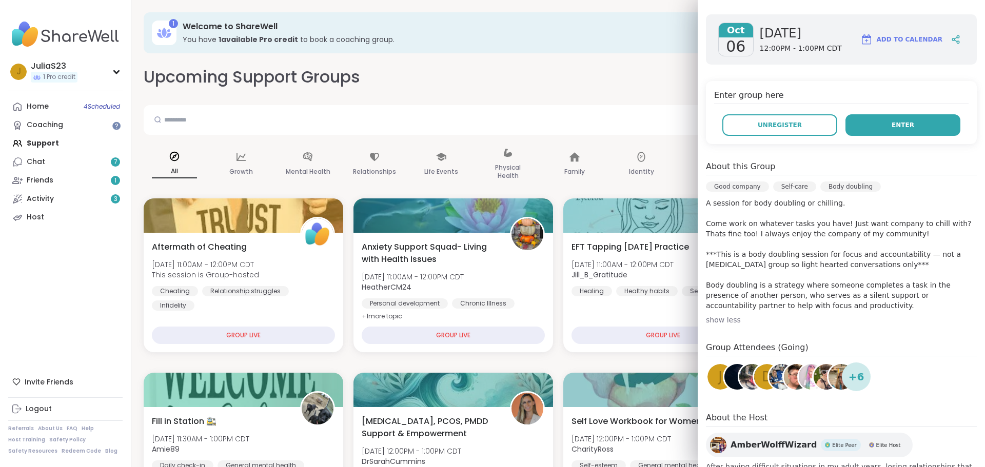
click at [891, 128] on span "Enter" at bounding box center [902, 125] width 23 height 9
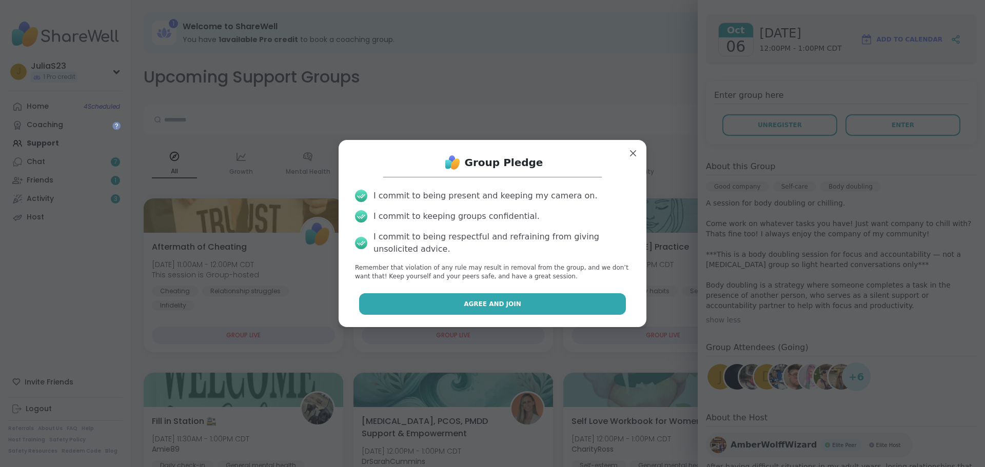
click at [549, 304] on button "Agree and Join" at bounding box center [492, 304] width 267 height 22
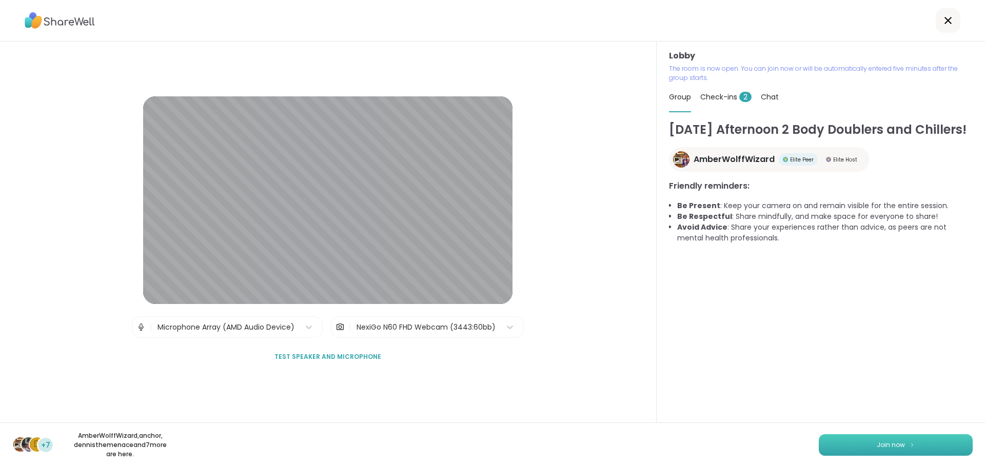
click at [907, 453] on button "Join now" at bounding box center [896, 445] width 154 height 22
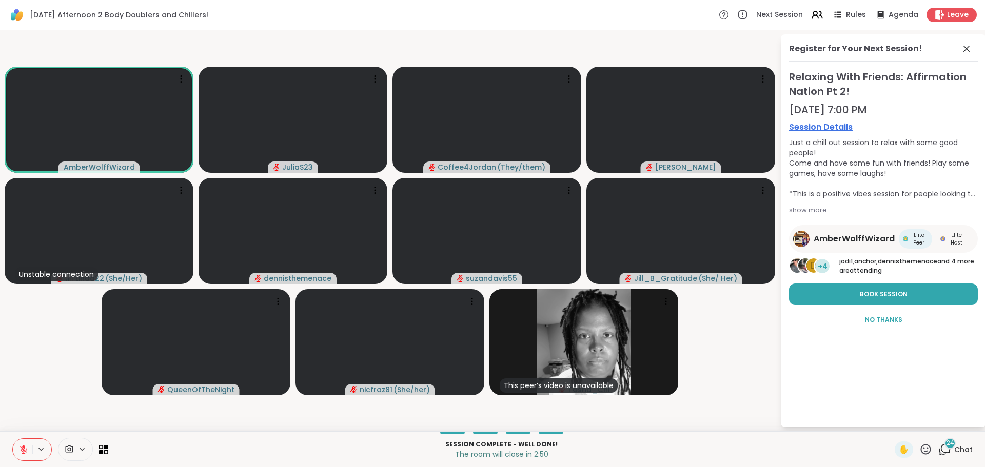
click at [943, 453] on icon at bounding box center [944, 449] width 13 height 13
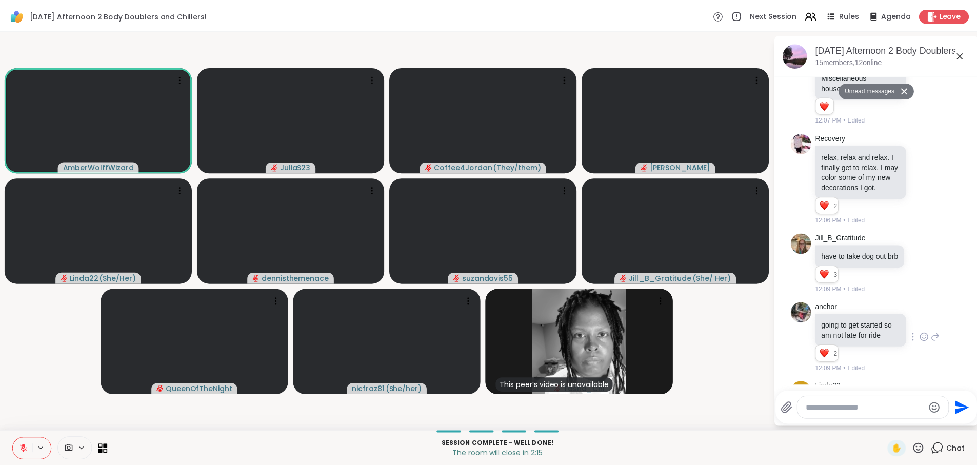
scroll to position [1045, 0]
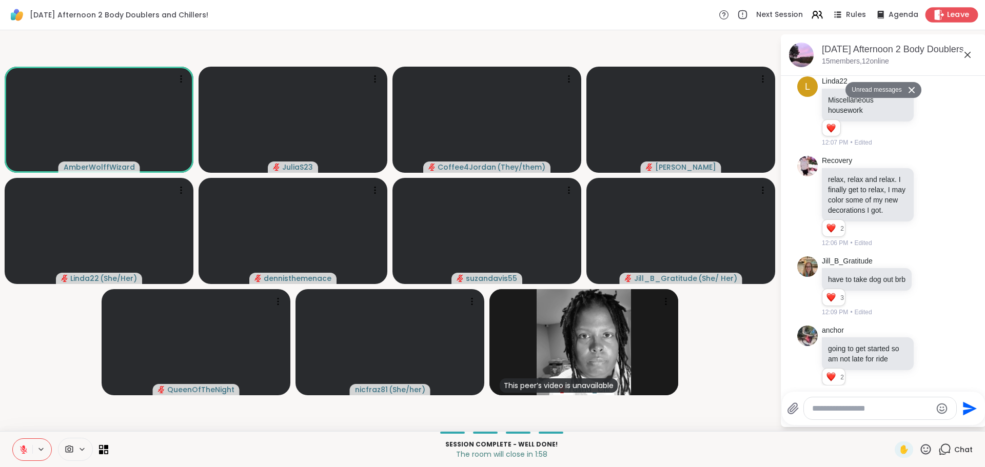
click at [939, 18] on div "Leave" at bounding box center [951, 14] width 53 height 15
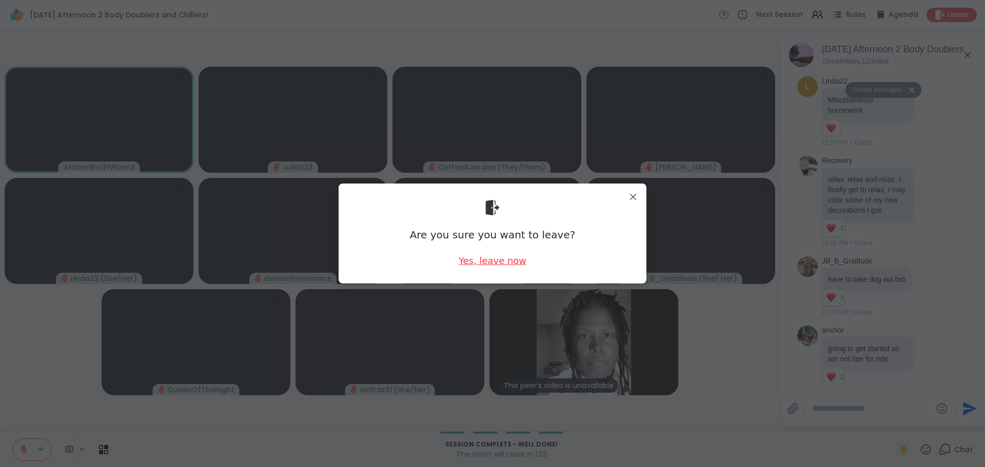
click at [510, 262] on div "Yes, leave now" at bounding box center [493, 260] width 68 height 13
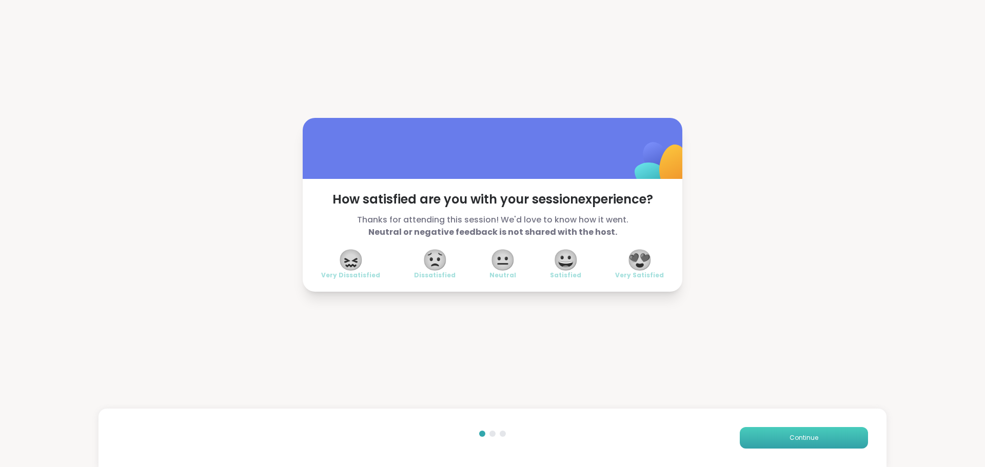
click at [792, 438] on span "Continue" at bounding box center [803, 437] width 29 height 9
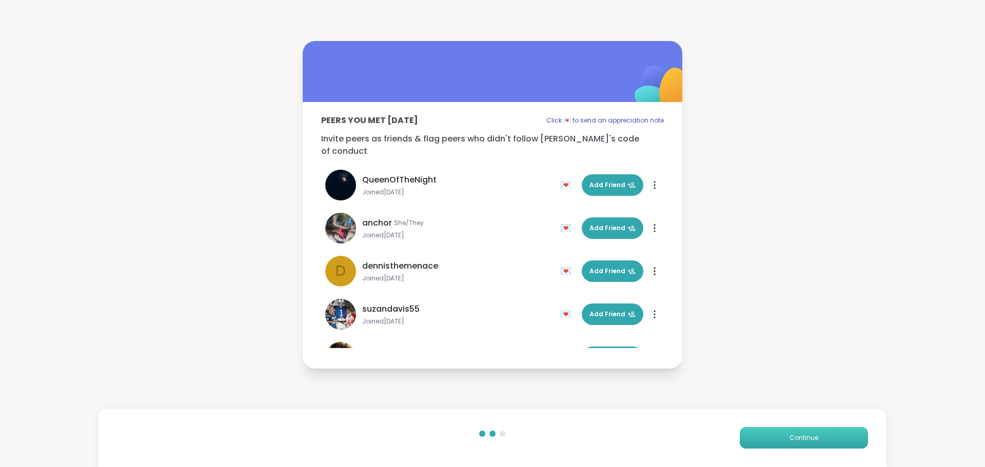
click at [792, 438] on span "Continue" at bounding box center [803, 437] width 29 height 9
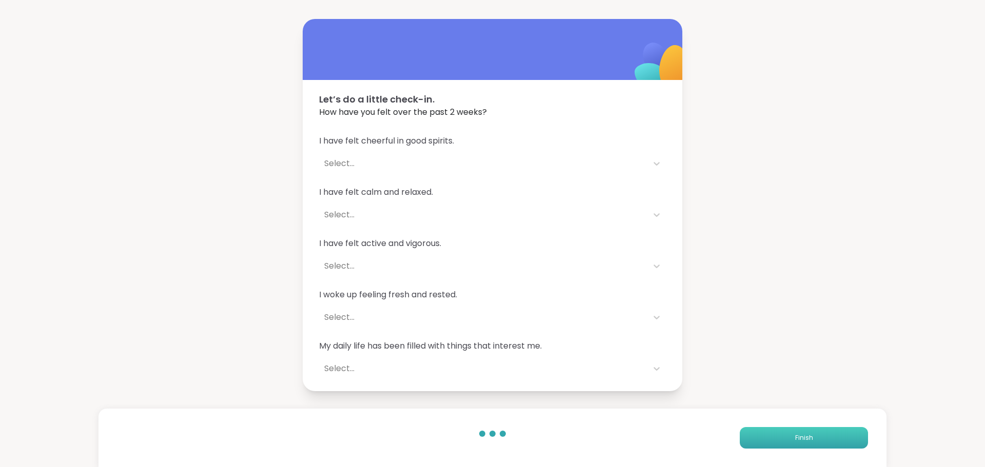
click at [795, 437] on span "Finish" at bounding box center [804, 437] width 18 height 9
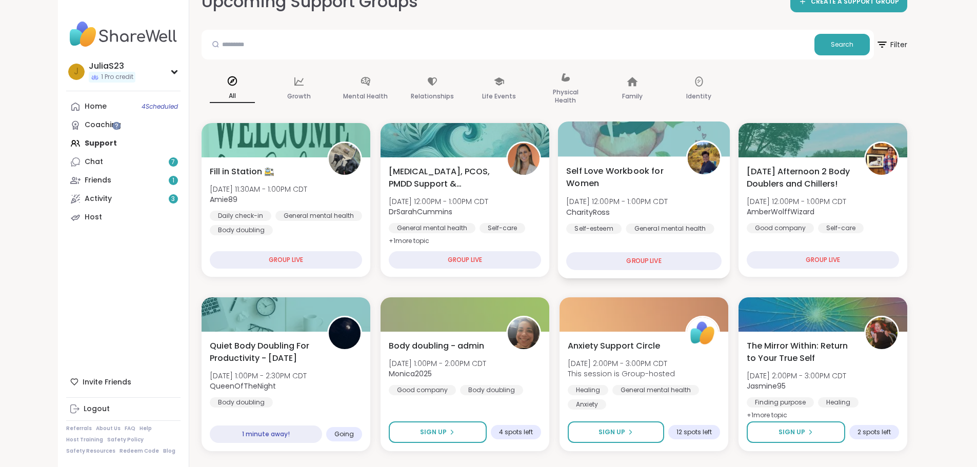
scroll to position [154, 0]
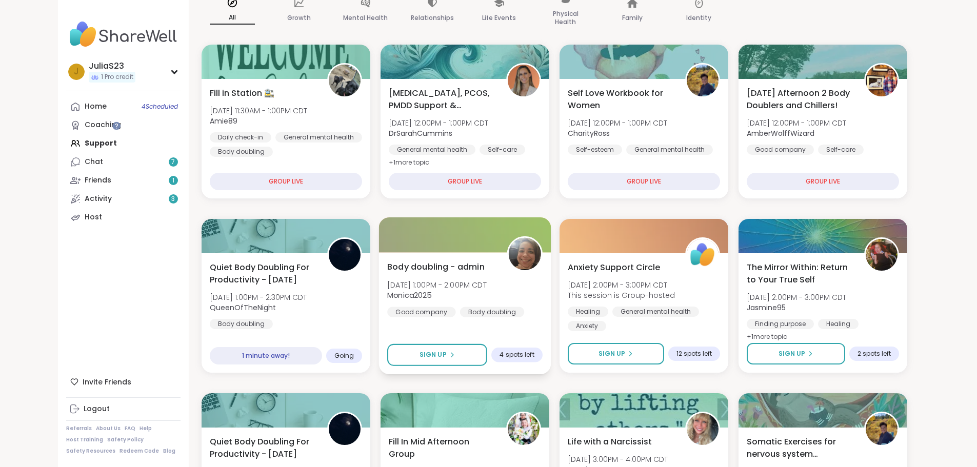
click at [510, 280] on div "Body doubling - admin Mon, Oct 06 | 1:00PM - 2:00PM CDT Monica2025 Good company…" at bounding box center [464, 289] width 155 height 56
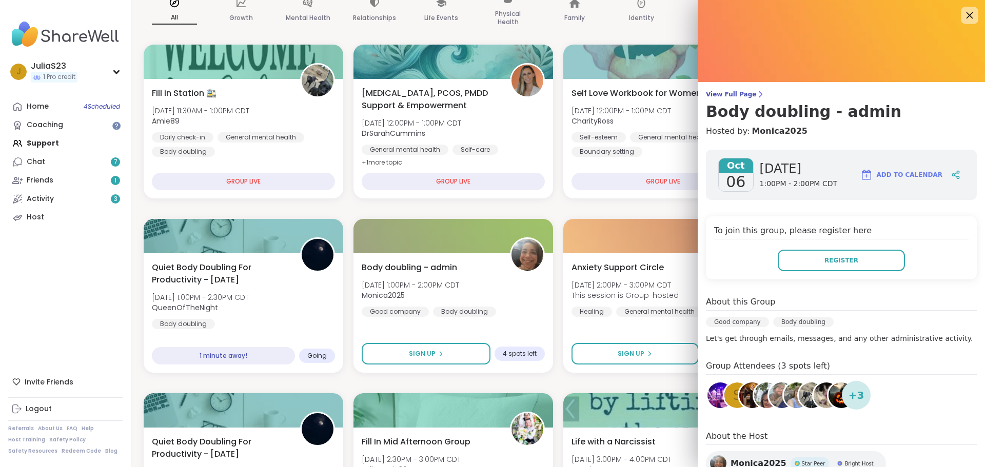
click at [963, 17] on icon at bounding box center [969, 15] width 13 height 13
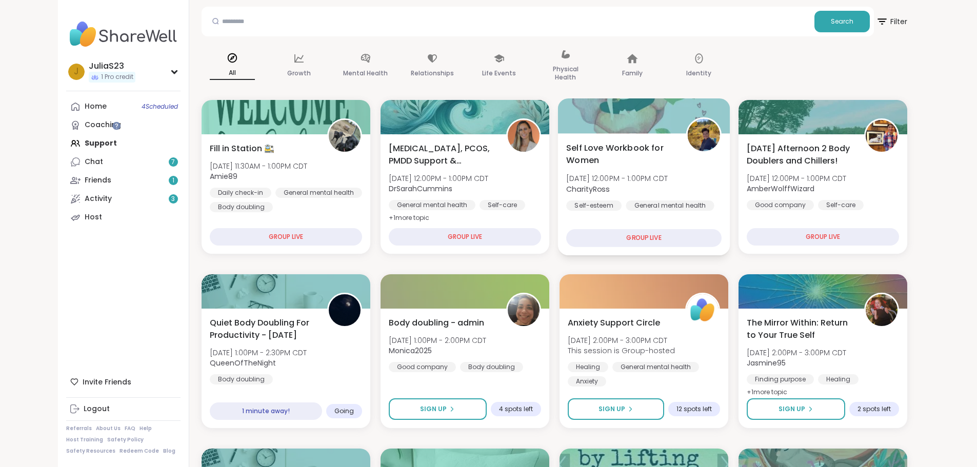
scroll to position [103, 0]
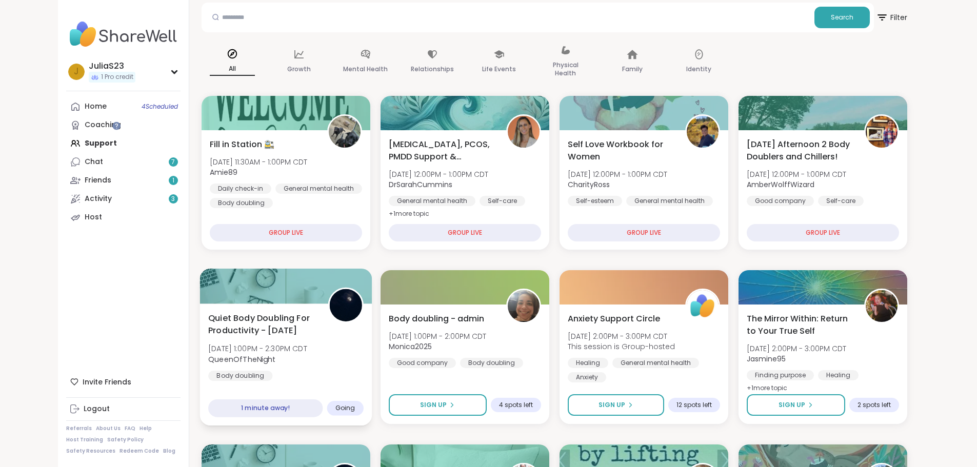
click at [287, 356] on div "Quiet Body Doubling For Productivity - Monday Mon, Oct 06 | 1:00PM - 2:30PM CDT…" at bounding box center [285, 346] width 155 height 69
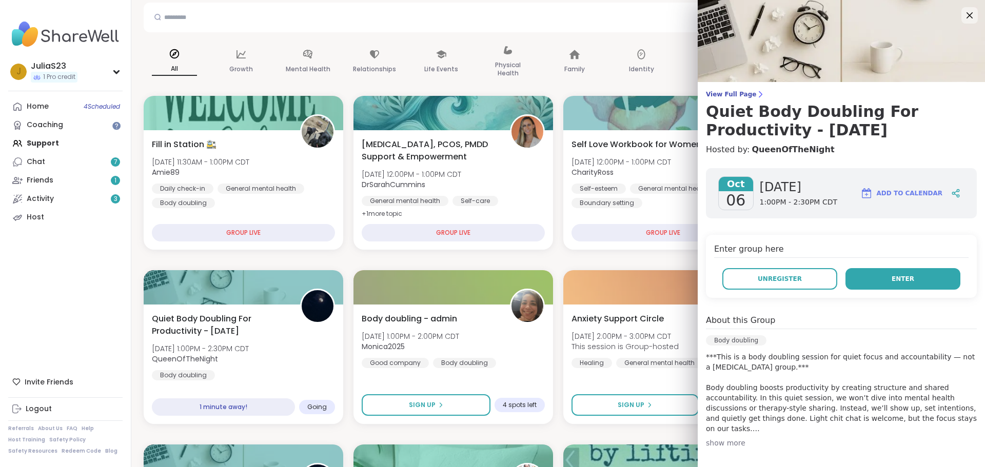
click at [875, 282] on button "Enter" at bounding box center [902, 279] width 115 height 22
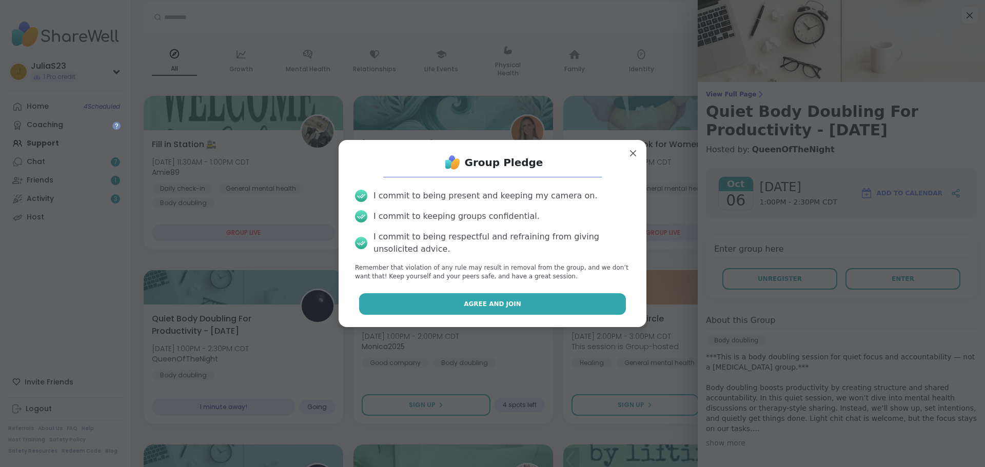
click at [599, 302] on button "Agree and Join" at bounding box center [492, 304] width 267 height 22
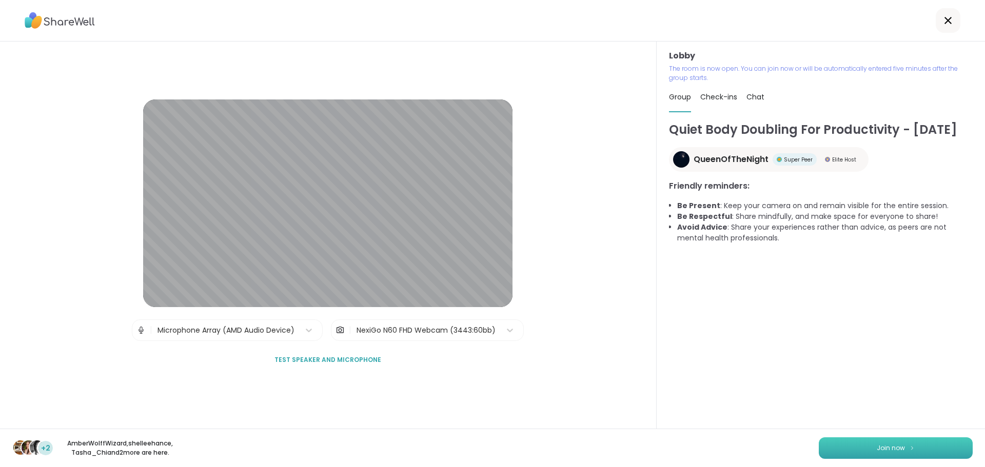
click at [877, 447] on span "Join now" at bounding box center [891, 448] width 28 height 9
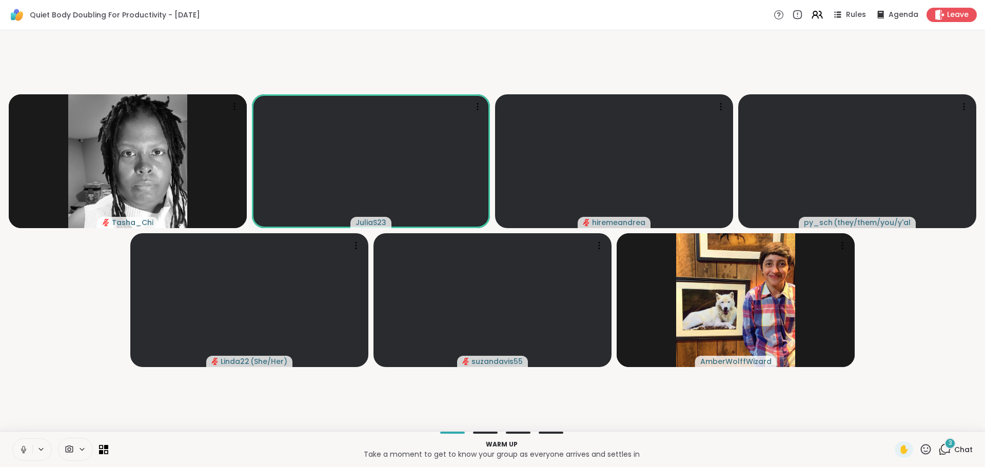
click at [21, 450] on icon at bounding box center [23, 449] width 9 height 9
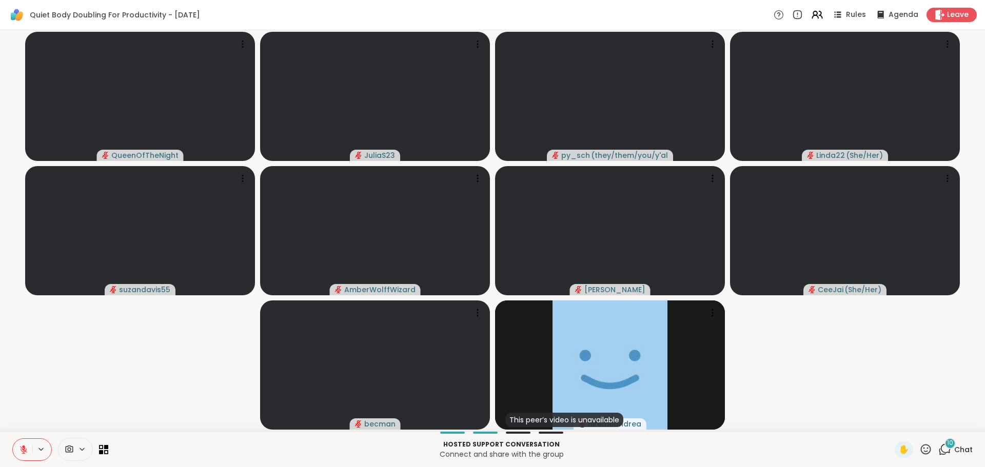
click at [954, 451] on span "Chat" at bounding box center [963, 450] width 18 height 10
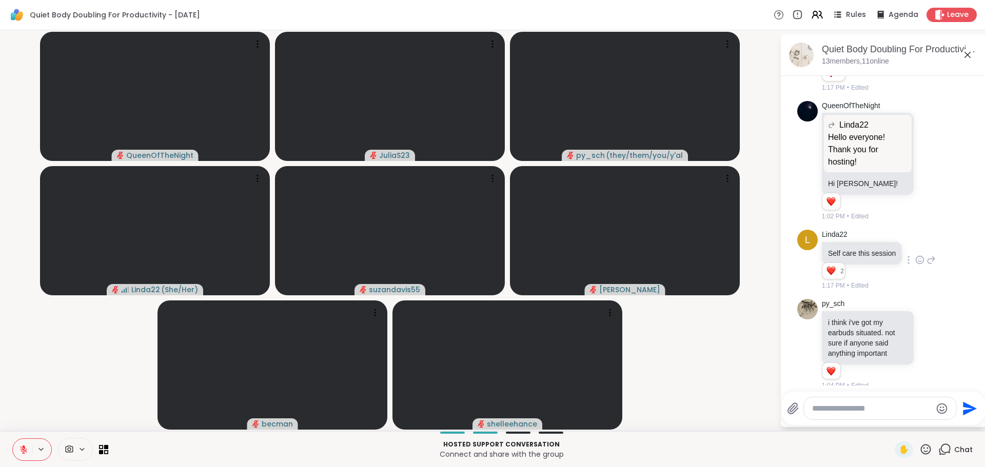
scroll to position [914, 0]
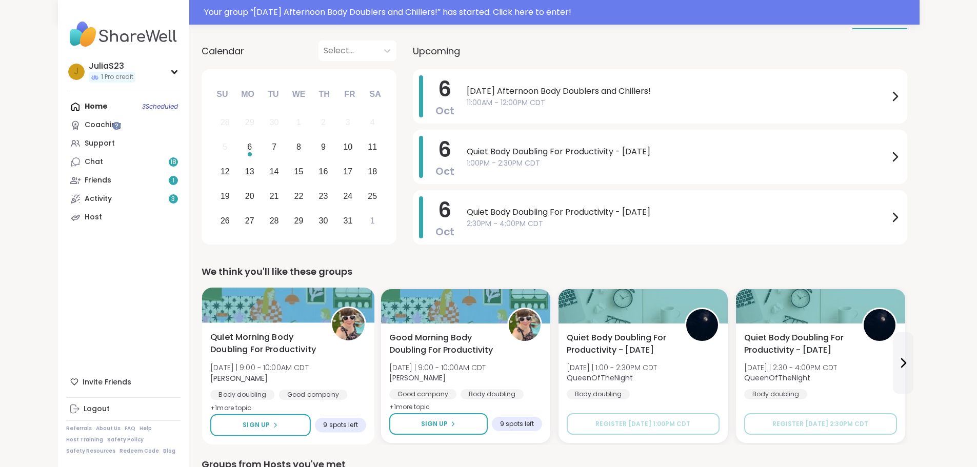
scroll to position [103, 0]
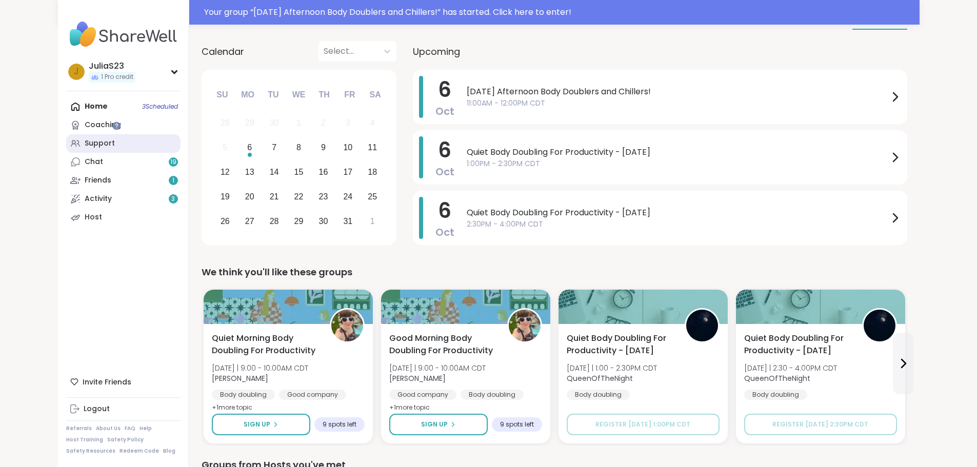
click at [81, 147] on link "Support" at bounding box center [123, 143] width 114 height 18
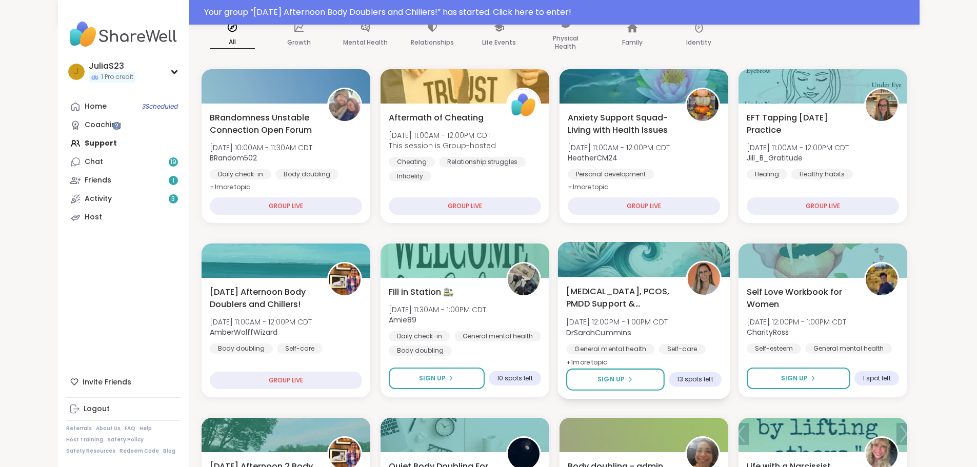
scroll to position [308, 0]
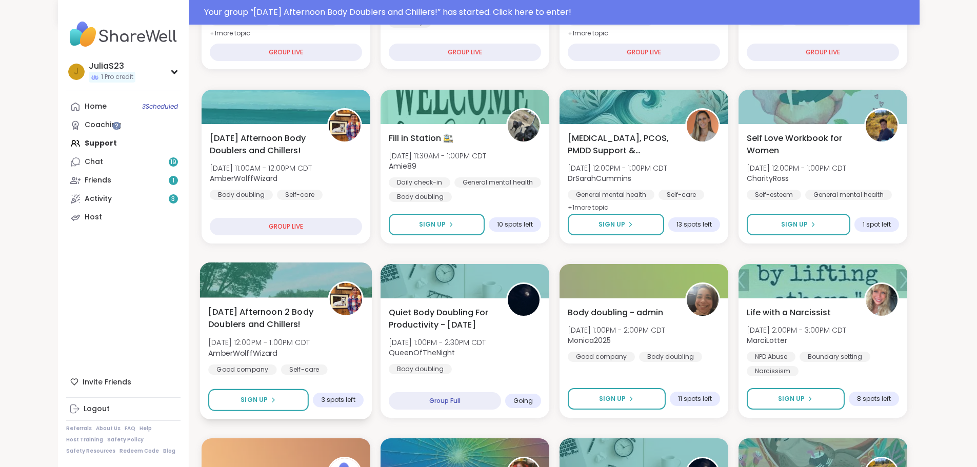
click at [296, 325] on div "Monday Afternoon 2 Body Doublers and Chillers! Mon, Oct 06 | 12:00PM - 1:00PM C…" at bounding box center [285, 348] width 155 height 84
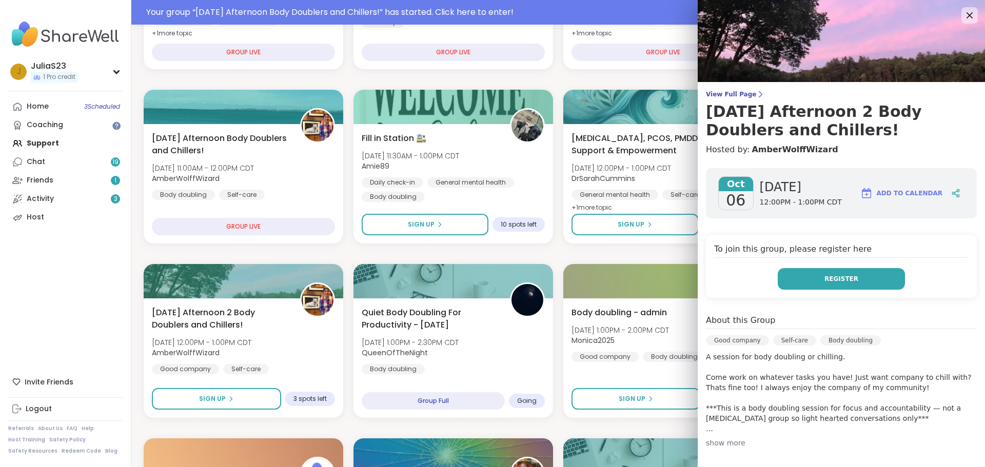
click at [794, 288] on button "Register" at bounding box center [841, 279] width 127 height 22
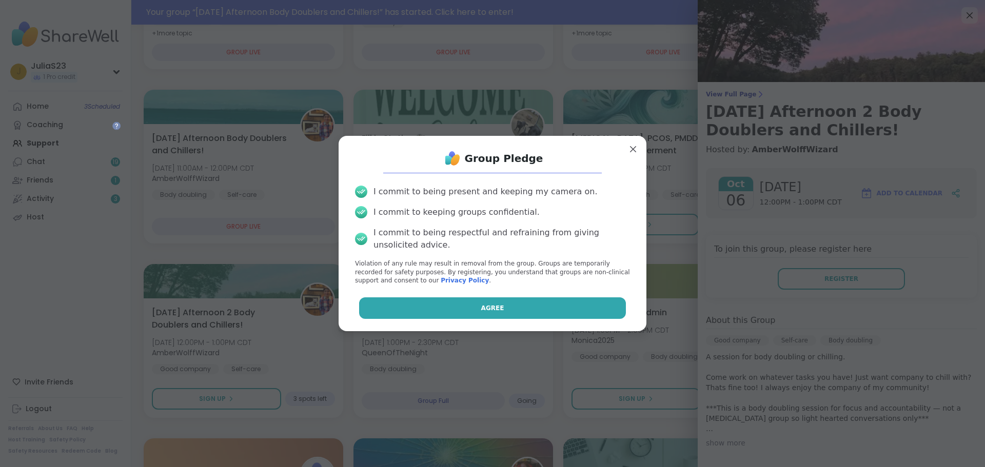
click at [530, 313] on button "Agree" at bounding box center [492, 309] width 267 height 22
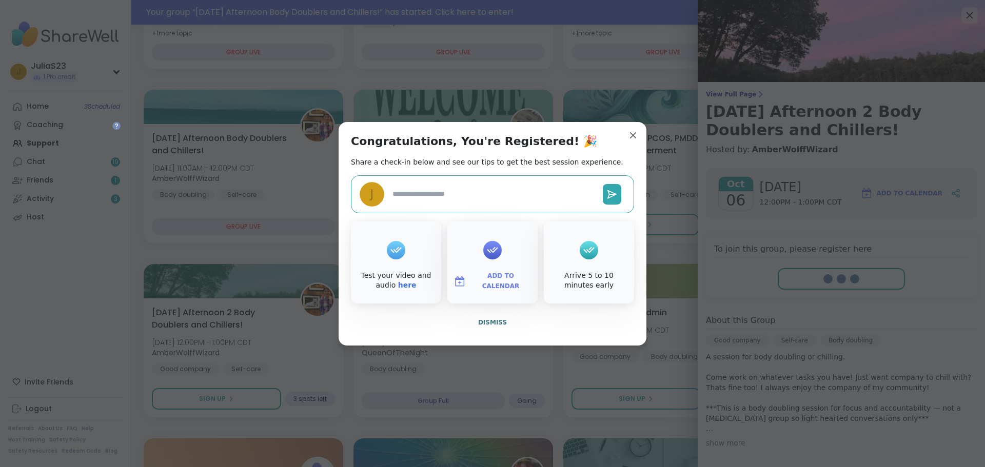
type textarea "*"
click at [496, 323] on span "Dismiss" at bounding box center [492, 322] width 29 height 7
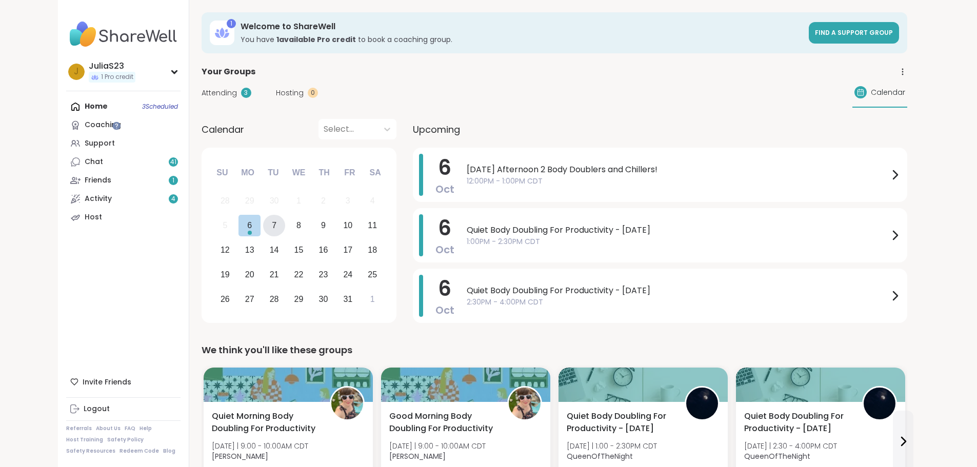
click at [272, 231] on div "7" at bounding box center [274, 226] width 5 height 14
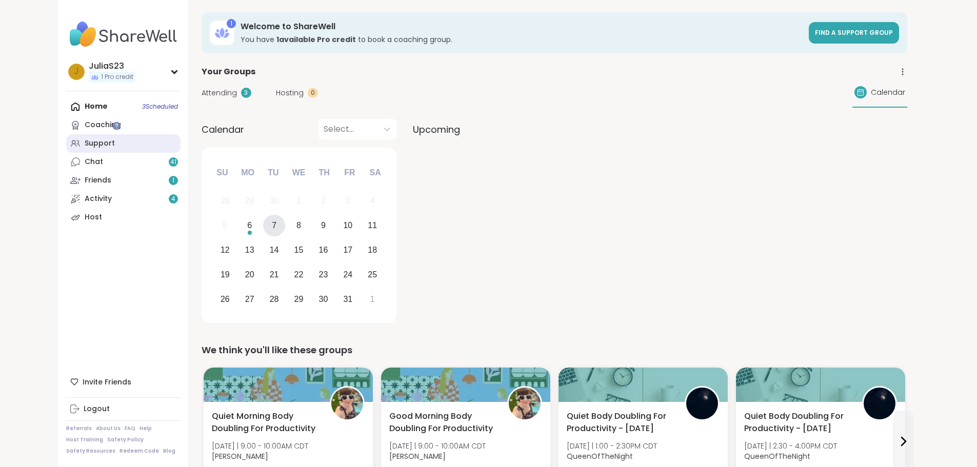
click at [66, 142] on link "Support" at bounding box center [123, 143] width 114 height 18
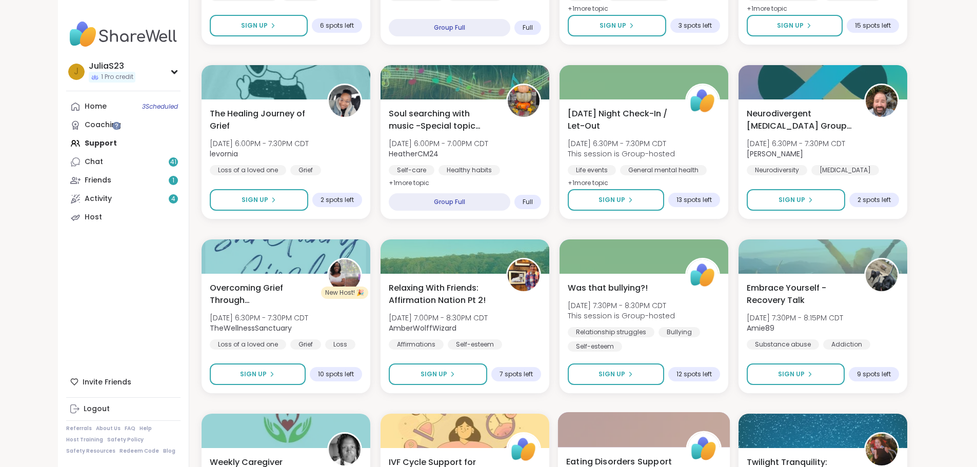
scroll to position [1322, 0]
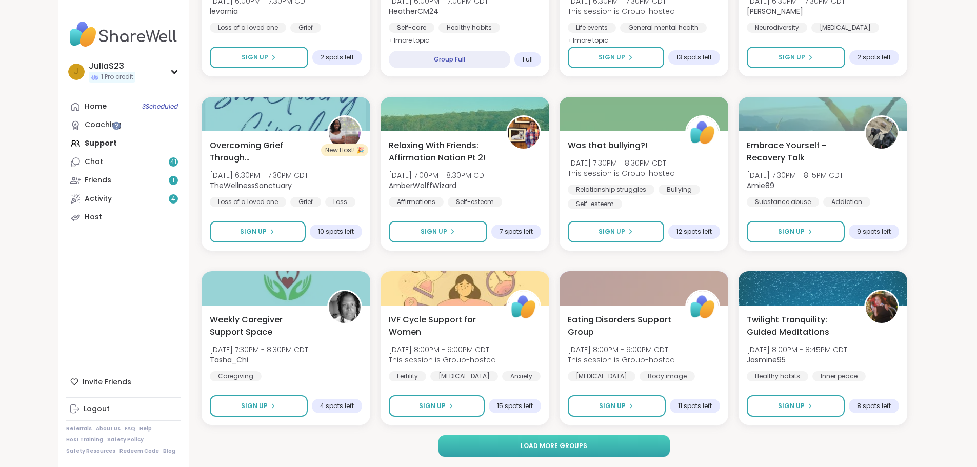
click at [640, 450] on button "Load more groups" at bounding box center [554, 446] width 231 height 22
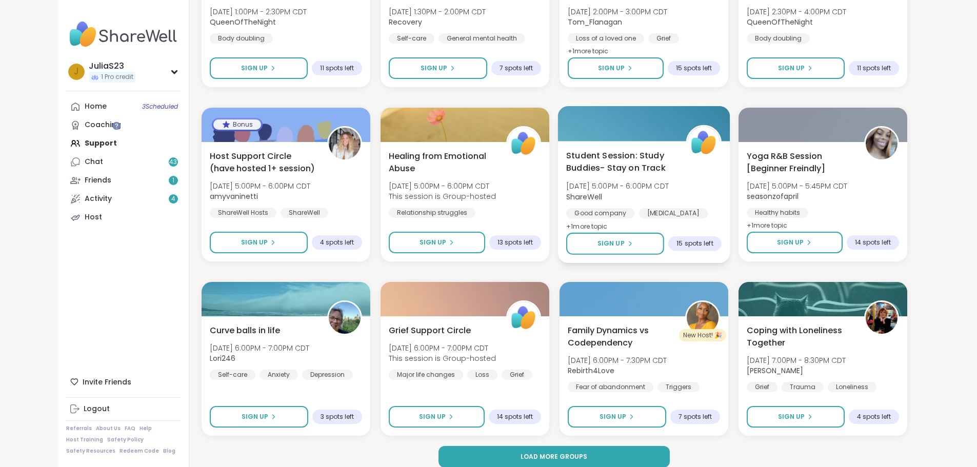
scroll to position [2892, 0]
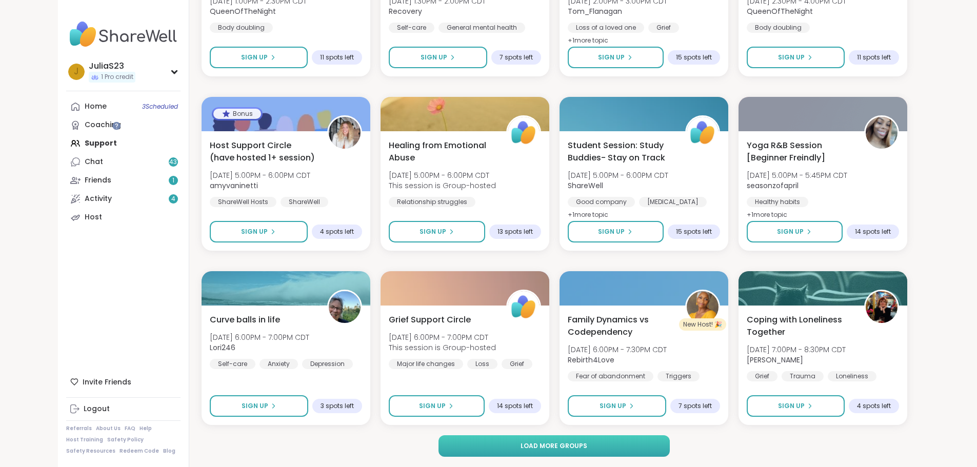
click at [585, 449] on span "Load more groups" at bounding box center [554, 446] width 67 height 9
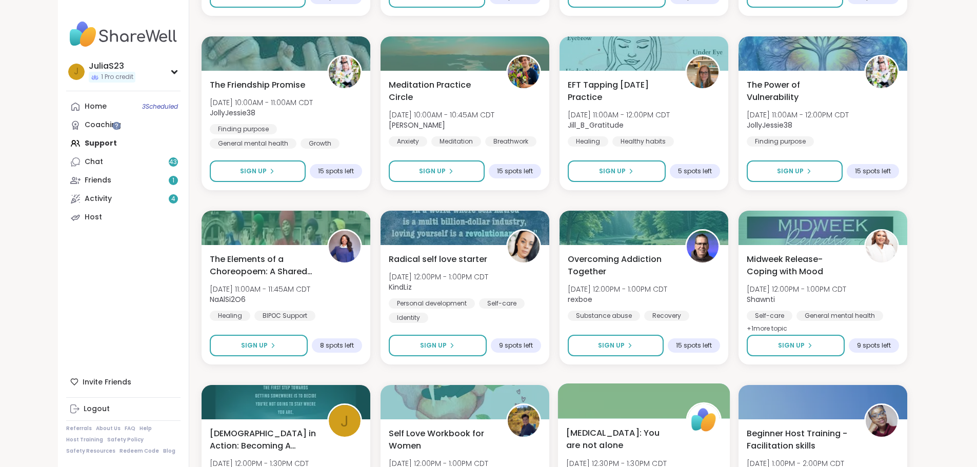
scroll to position [4462, 0]
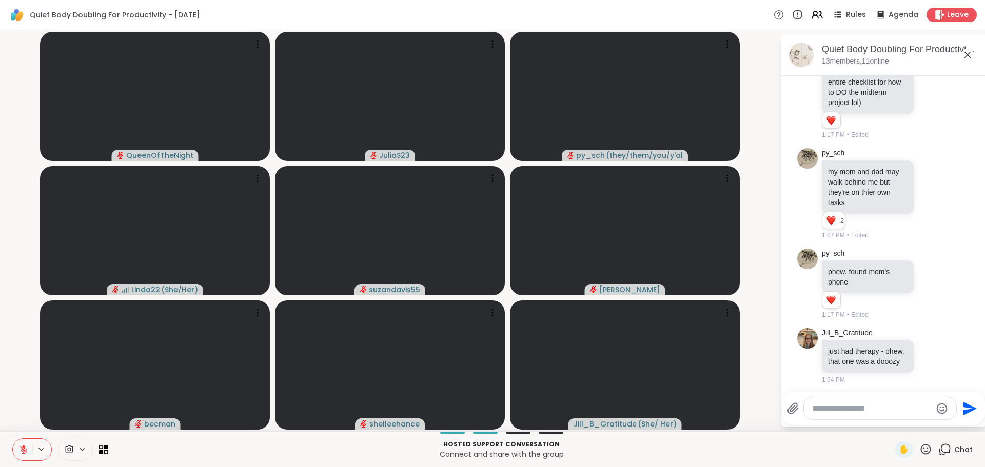
scroll to position [1450, 0]
click at [231, 113] on video at bounding box center [155, 96] width 230 height 129
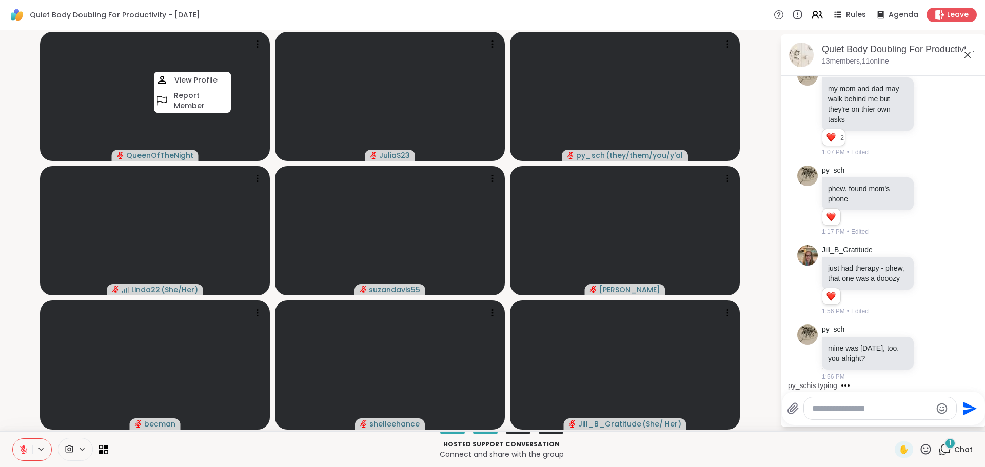
scroll to position [1530, 0]
click at [752, 270] on video-player-container "QueenOfTheNight View Profile Report Member JuliaS23 py_sch ( they/them/you/y'al…" at bounding box center [389, 230] width 767 height 393
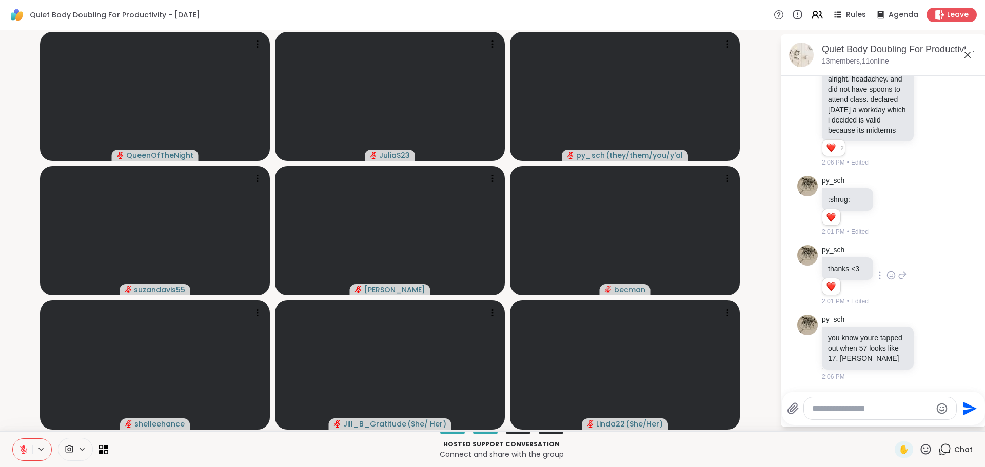
scroll to position [1976, 0]
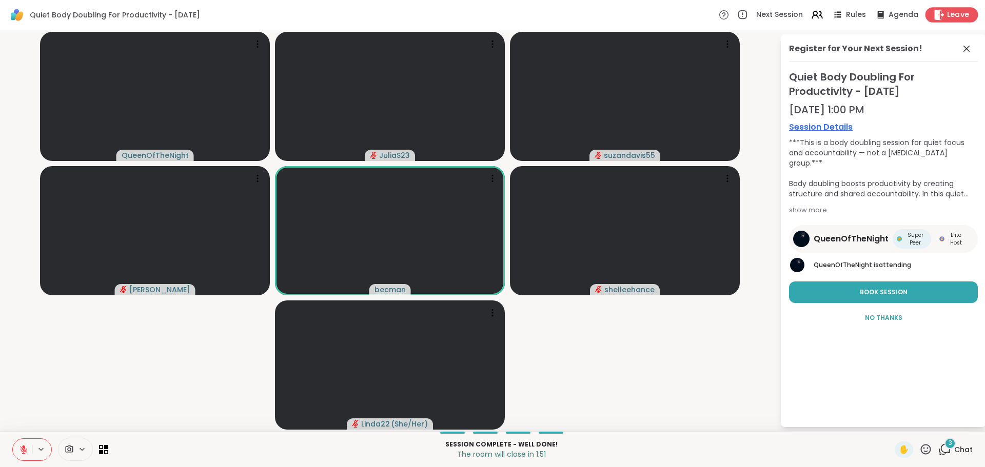
click at [947, 16] on span "Leave" at bounding box center [958, 15] width 23 height 11
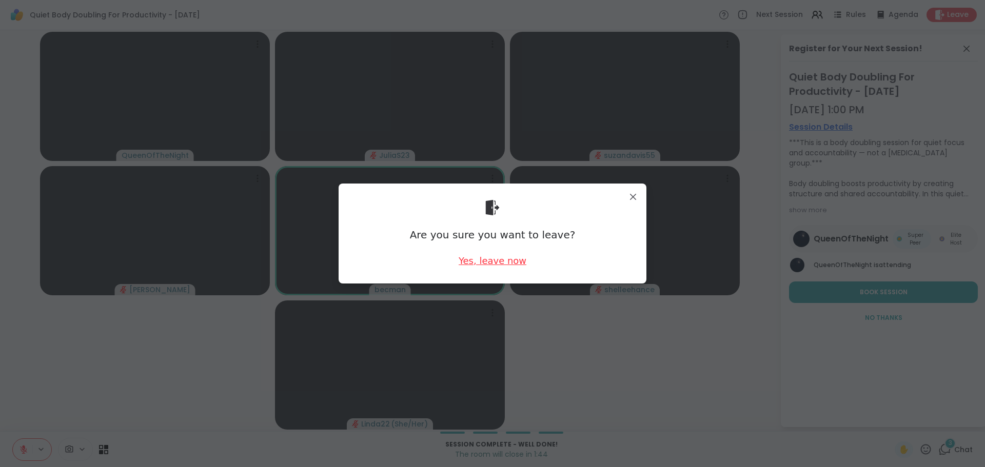
click at [507, 262] on div "Yes, leave now" at bounding box center [493, 260] width 68 height 13
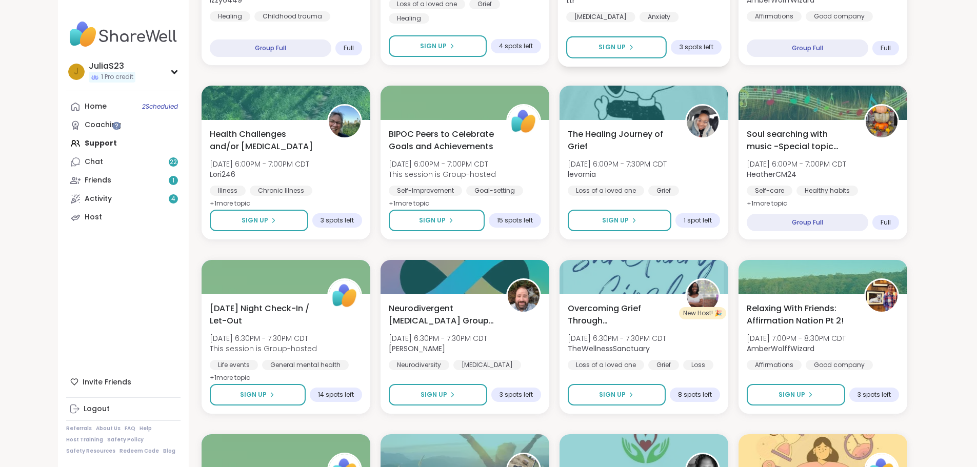
scroll to position [899, 0]
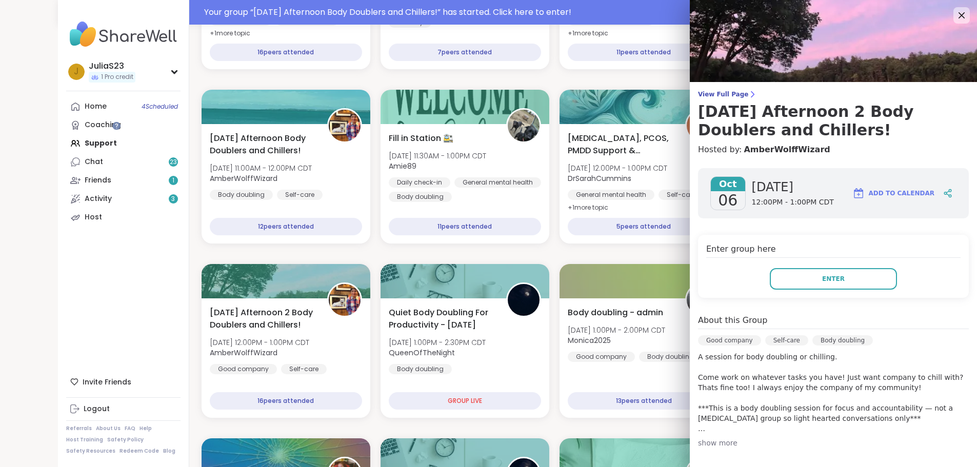
click at [94, 231] on div "J JuliaS23 1 Pro credit Profile Membership Settings Help Home 4 Scheduled Coach…" at bounding box center [123, 233] width 131 height 467
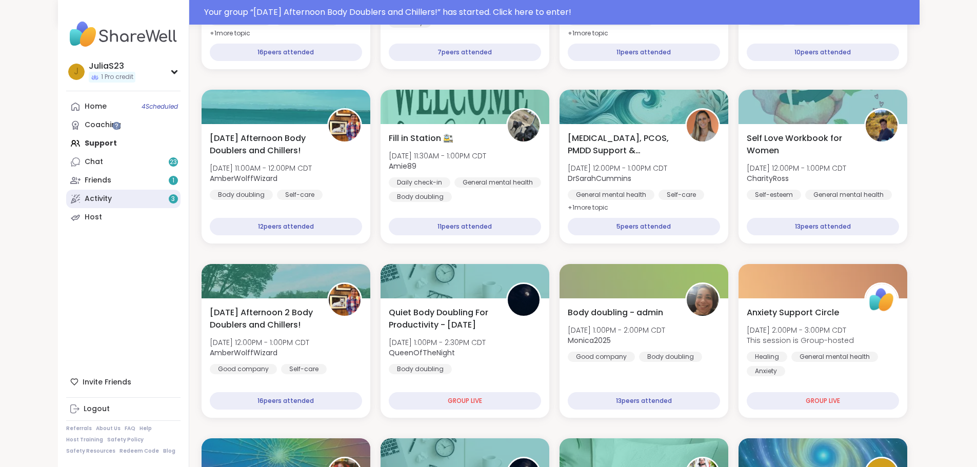
click at [74, 204] on link "Activity 3" at bounding box center [123, 199] width 114 height 18
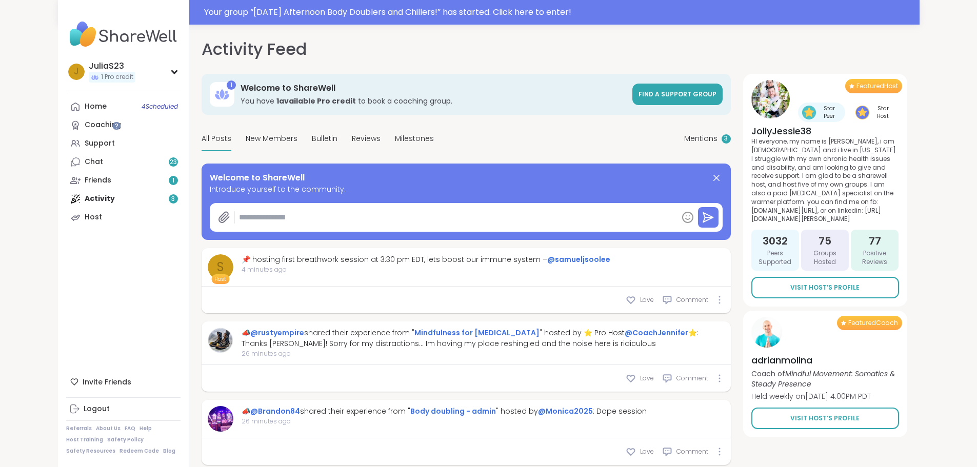
type textarea "*"
click at [85, 105] on div "Home 4 Scheduled" at bounding box center [96, 107] width 22 height 10
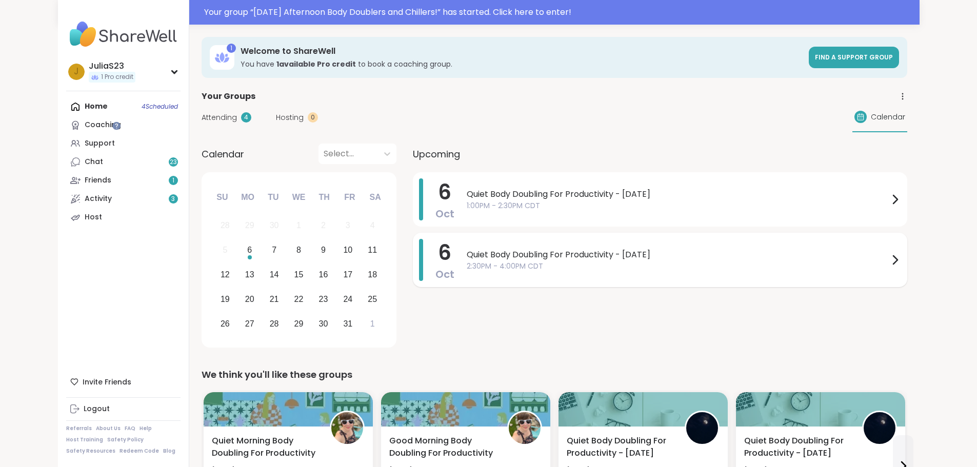
click at [619, 264] on span "2:30PM - 4:00PM CDT" at bounding box center [678, 266] width 422 height 11
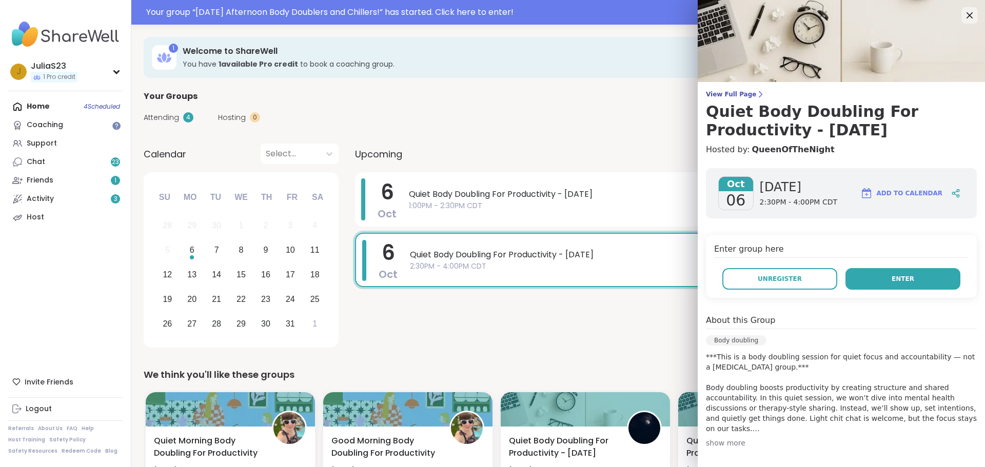
click at [899, 279] on button "Enter" at bounding box center [902, 279] width 115 height 22
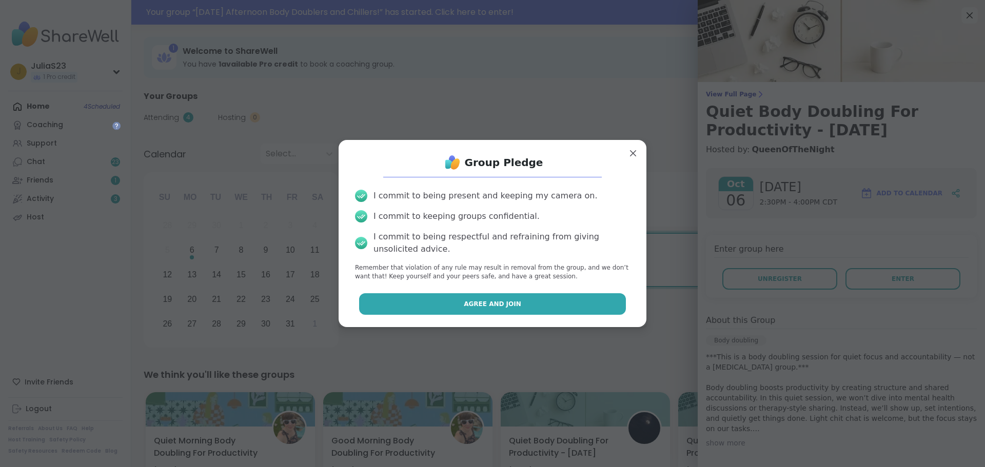
click at [537, 302] on button "Agree and Join" at bounding box center [492, 304] width 267 height 22
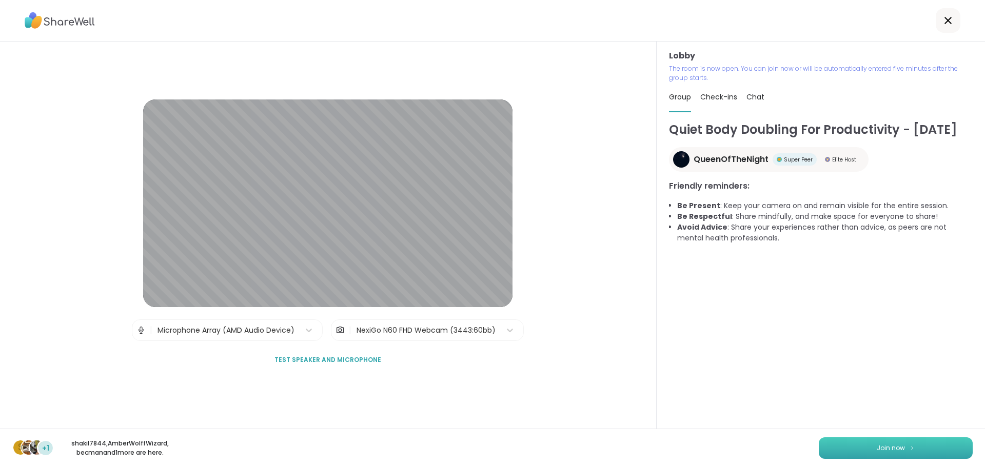
click at [940, 447] on button "Join now" at bounding box center [896, 449] width 154 height 22
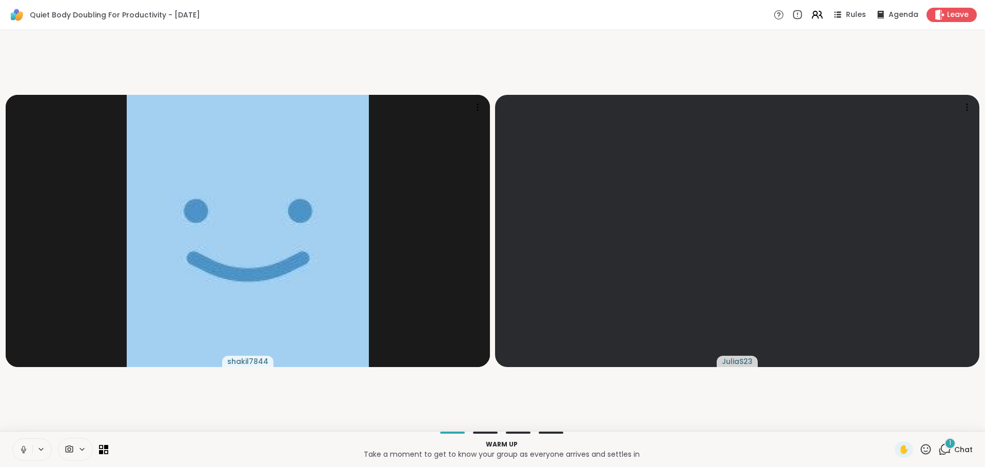
click at [23, 458] on button at bounding box center [22, 450] width 19 height 22
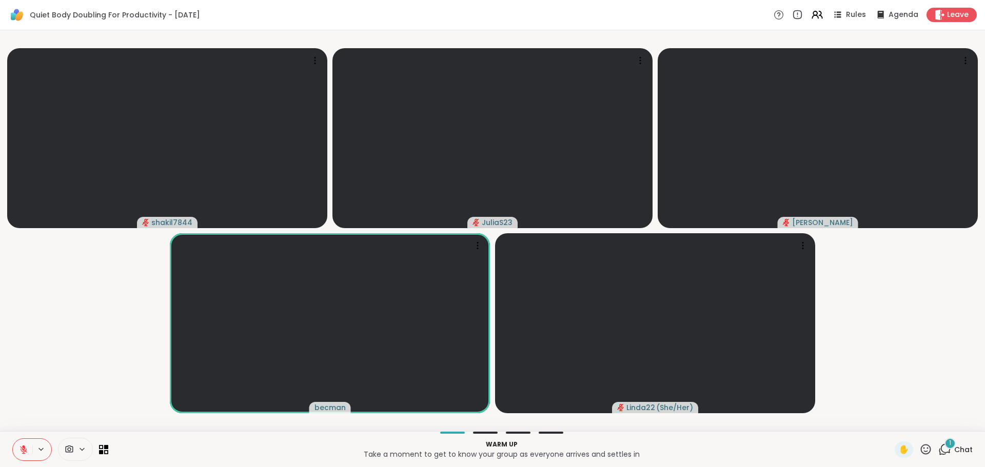
click at [954, 449] on span "Chat" at bounding box center [963, 450] width 18 height 10
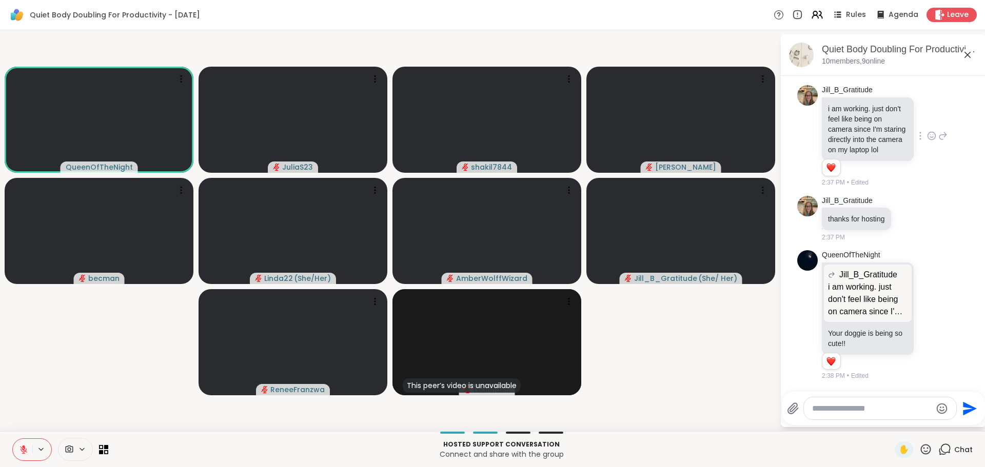
scroll to position [846, 0]
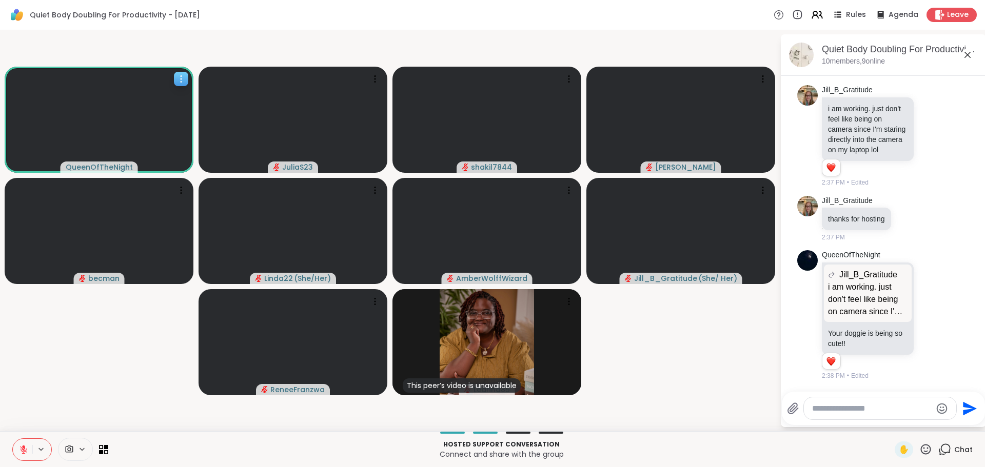
click at [154, 149] on video at bounding box center [99, 120] width 189 height 106
click at [173, 156] on video at bounding box center [99, 120] width 189 height 106
click at [104, 447] on icon at bounding box center [104, 450] width 10 height 10
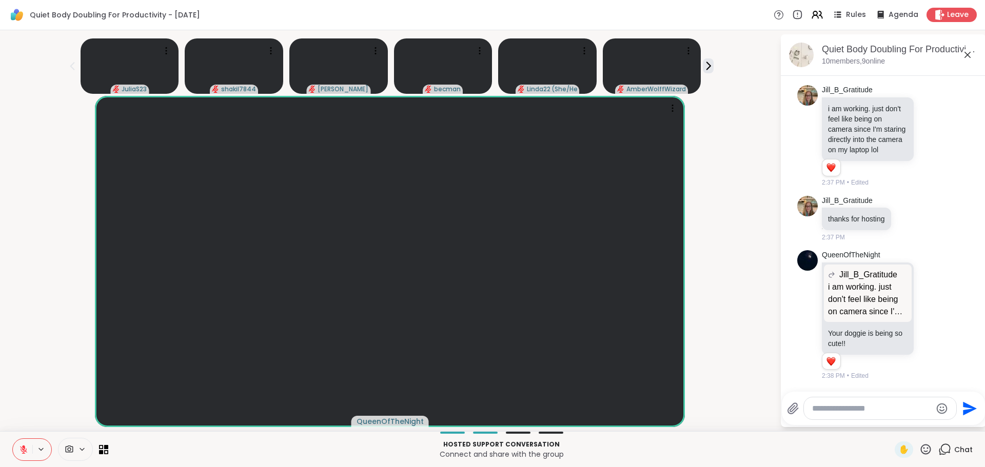
click at [98, 457] on div at bounding box center [60, 449] width 96 height 23
click at [106, 449] on icon at bounding box center [106, 447] width 5 height 5
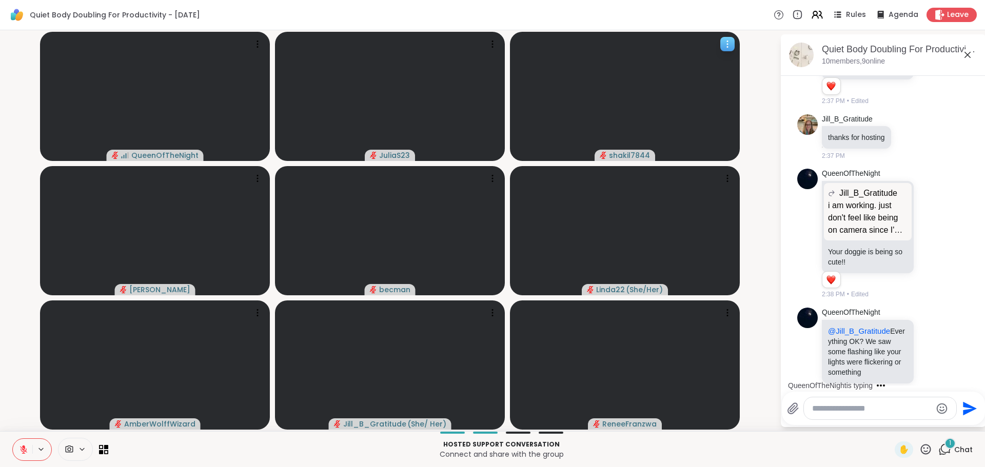
scroll to position [953, 0]
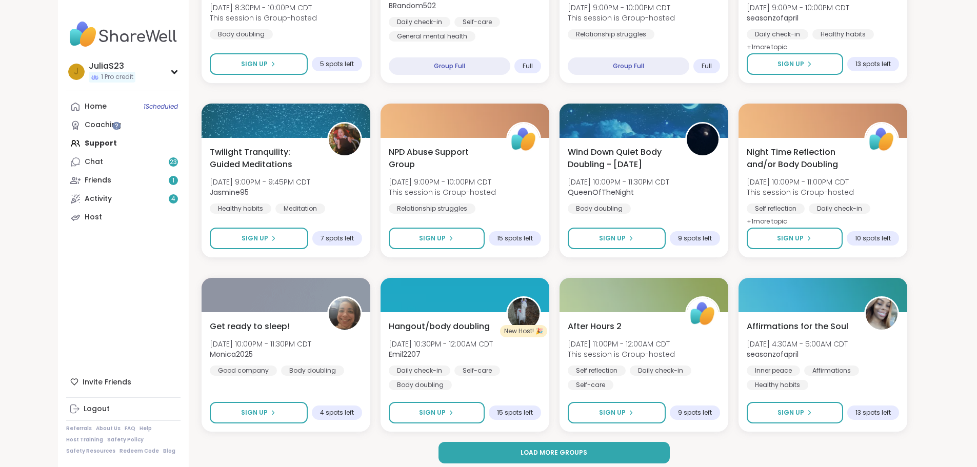
scroll to position [1322, 0]
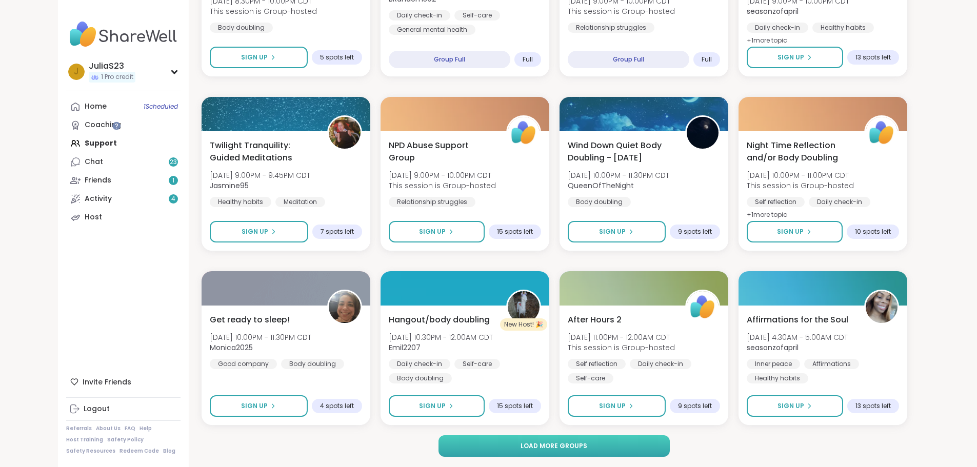
click at [621, 442] on button "Load more groups" at bounding box center [554, 446] width 231 height 22
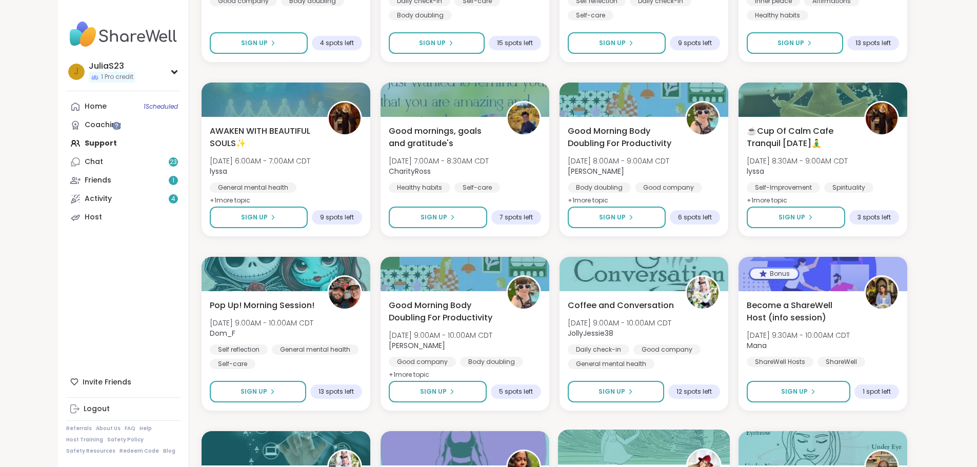
scroll to position [1681, 0]
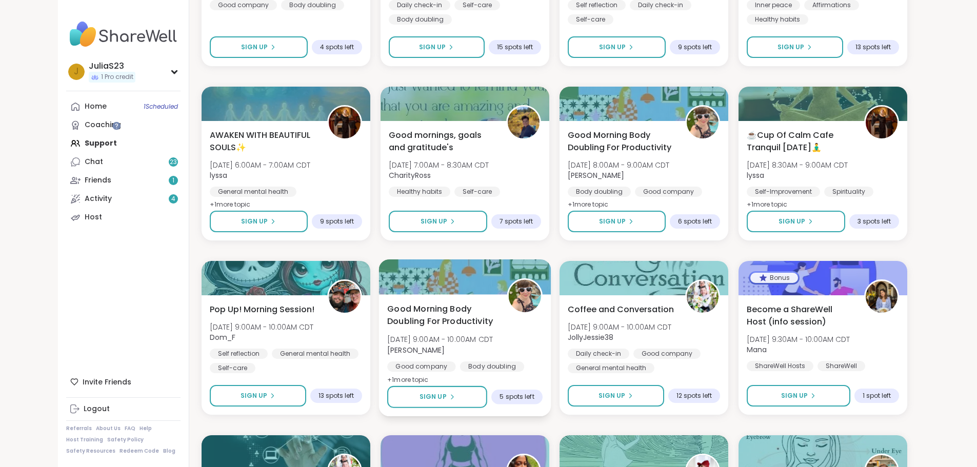
click at [505, 353] on div "Good Morning Body Doubling For Productivity [DATE] 9:00AM - 10:00AM CDT [PERSON…" at bounding box center [464, 345] width 155 height 84
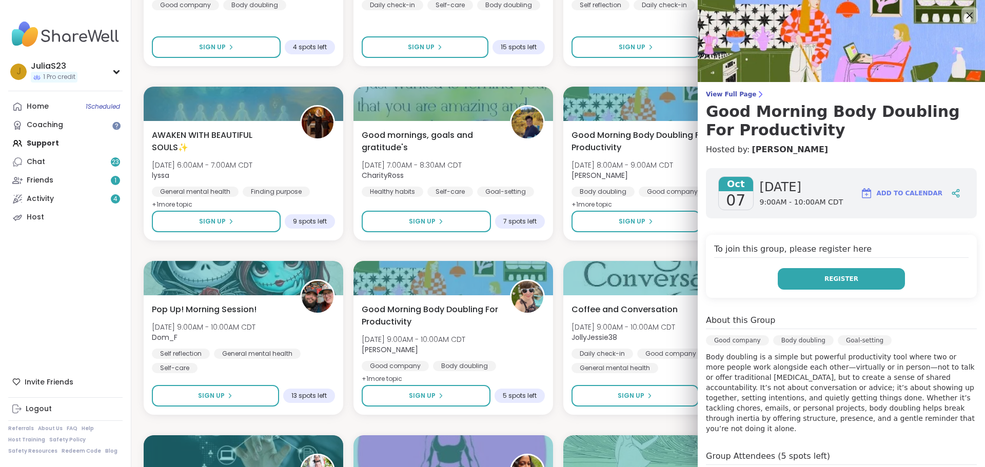
click at [813, 276] on button "Register" at bounding box center [841, 279] width 127 height 22
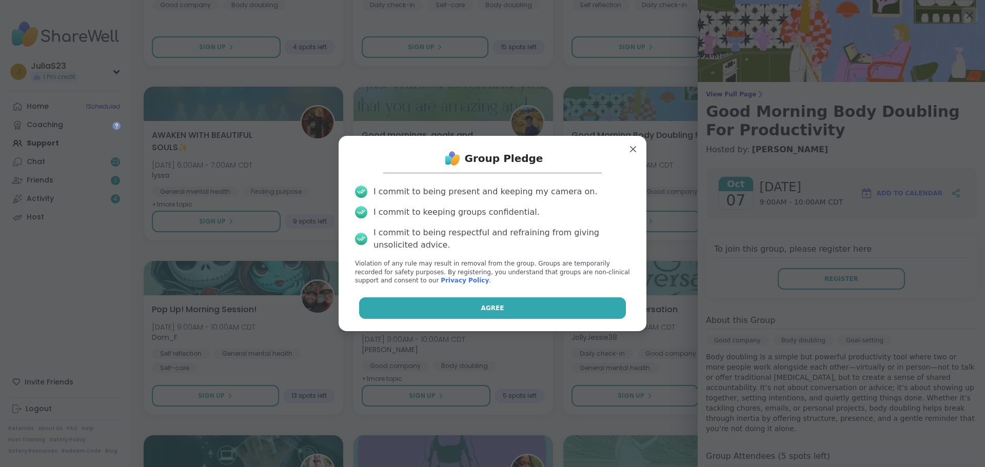
click at [533, 305] on button "Agree" at bounding box center [492, 309] width 267 height 22
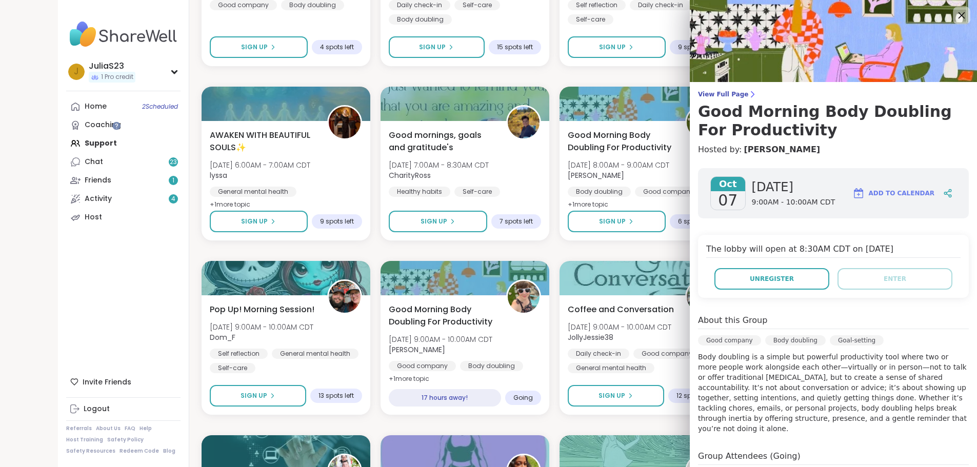
click at [955, 12] on icon at bounding box center [961, 15] width 13 height 13
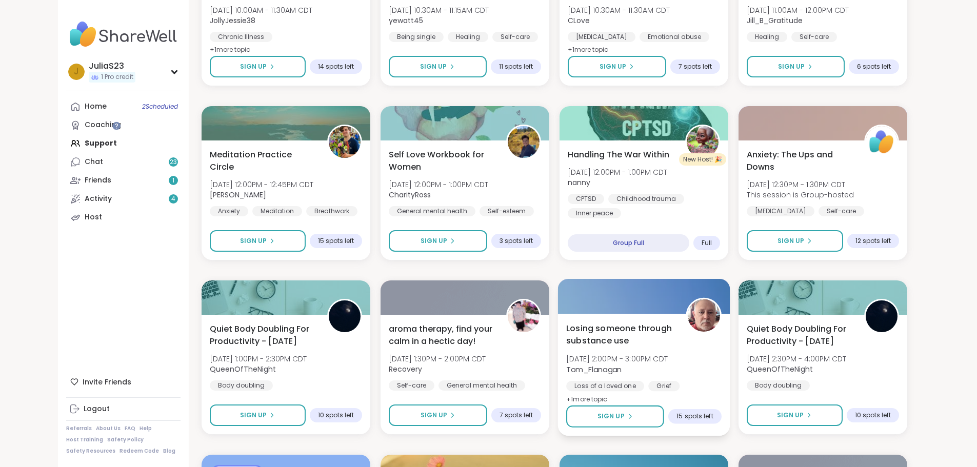
scroll to position [2194, 0]
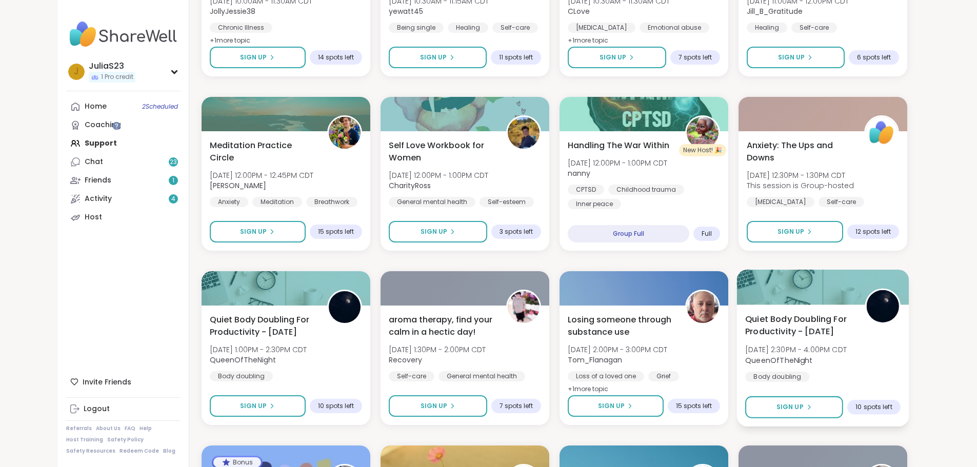
click at [901, 377] on div "Quiet Body Doubling For Productivity - [DATE] [DATE] 2:30PM - 4:00PM CDT QueenO…" at bounding box center [822, 347] width 155 height 69
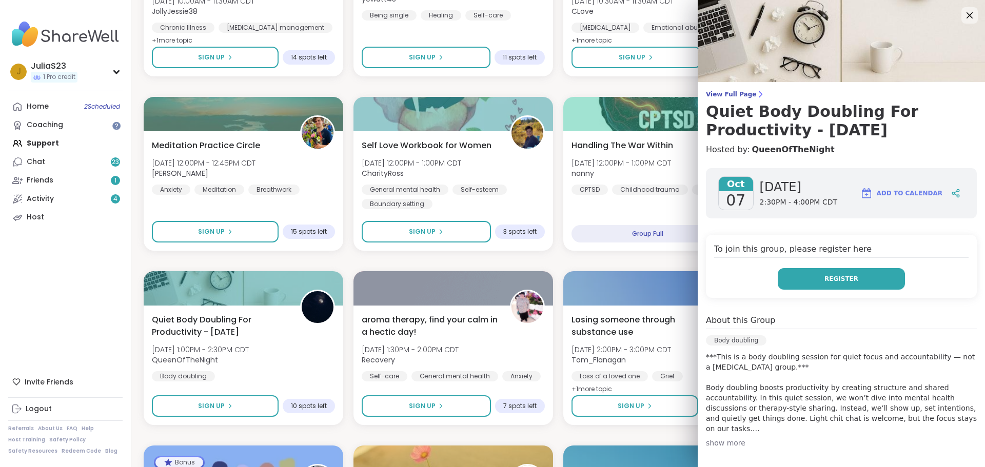
click at [855, 283] on button "Register" at bounding box center [841, 279] width 127 height 22
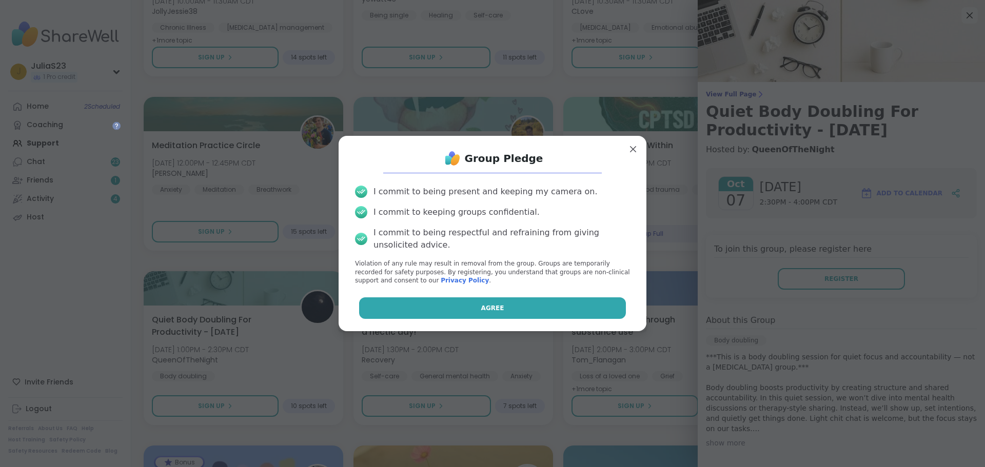
click at [543, 306] on button "Agree" at bounding box center [492, 309] width 267 height 22
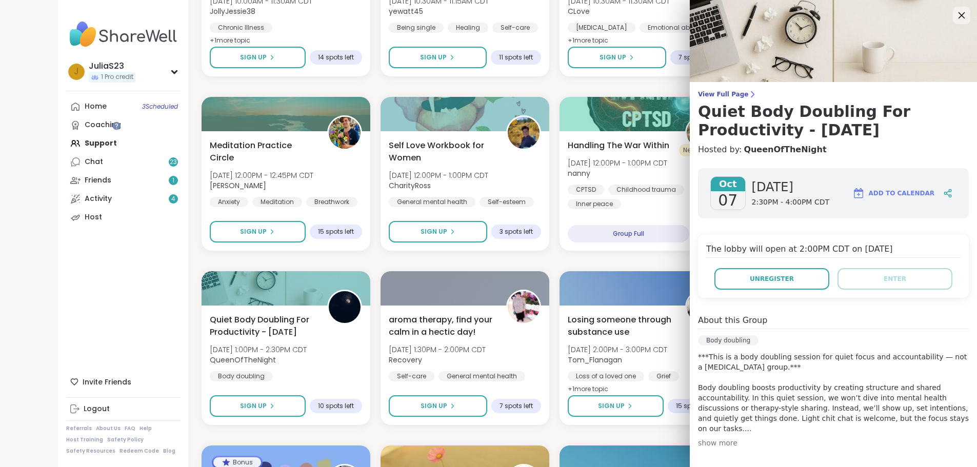
click at [955, 9] on icon at bounding box center [961, 15] width 13 height 13
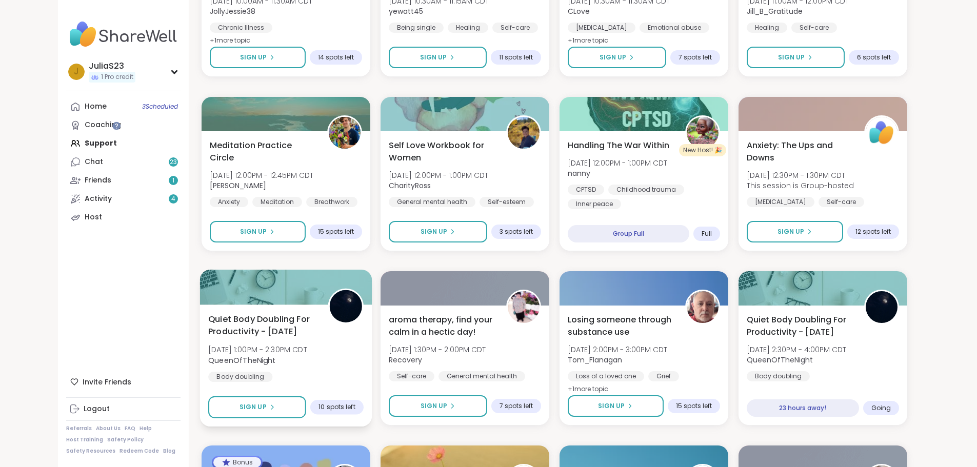
click at [310, 371] on div "Quiet Body Doubling For Productivity - [DATE] [DATE] 1:00PM - 2:30PM CDT QueenO…" at bounding box center [285, 347] width 155 height 69
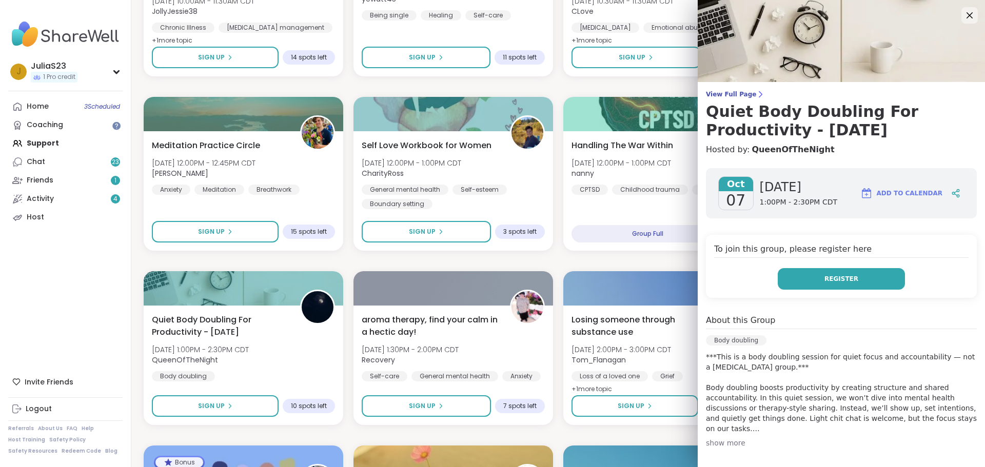
click at [843, 286] on button "Register" at bounding box center [841, 279] width 127 height 22
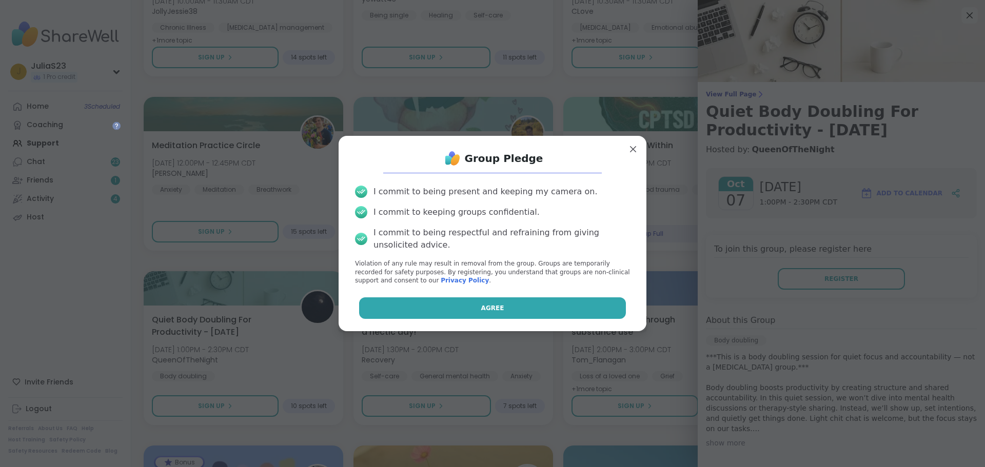
click at [534, 314] on button "Agree" at bounding box center [492, 309] width 267 height 22
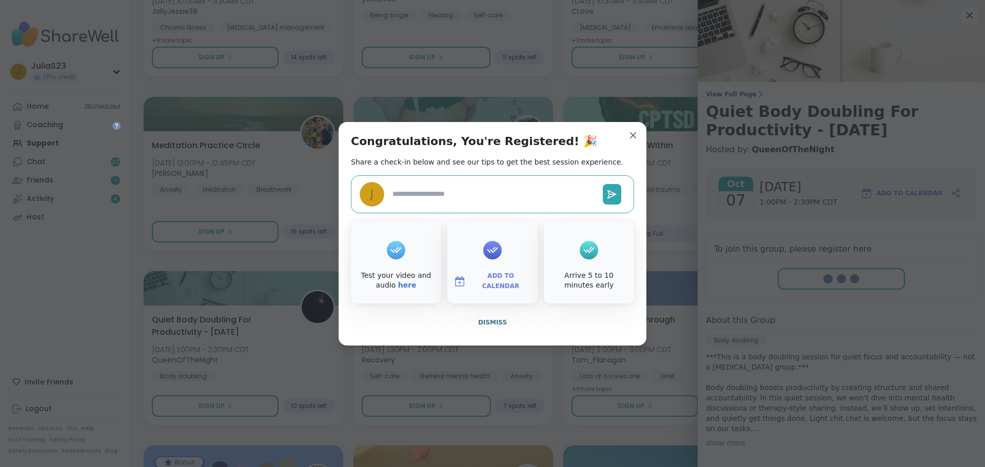
type textarea "*"
click at [481, 321] on span "Dismiss" at bounding box center [492, 322] width 29 height 7
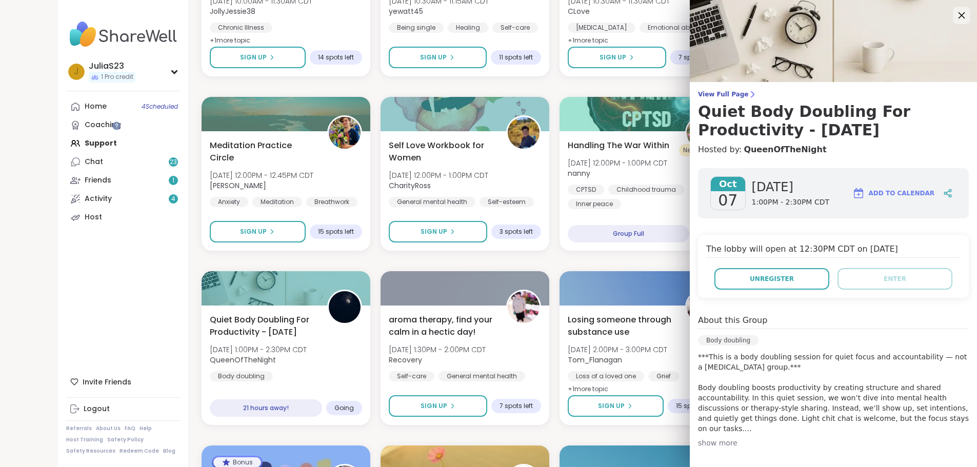
click at [955, 12] on icon at bounding box center [961, 15] width 13 height 13
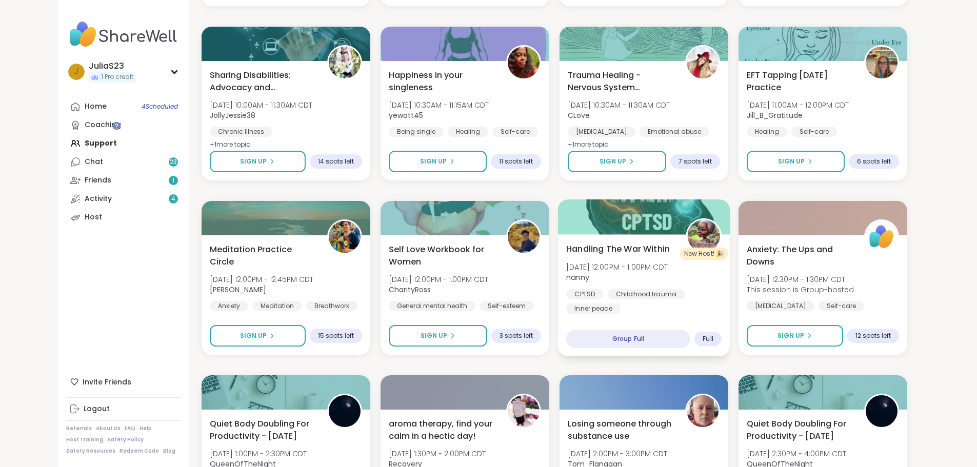
scroll to position [2040, 0]
